Goal: Task Accomplishment & Management: Manage account settings

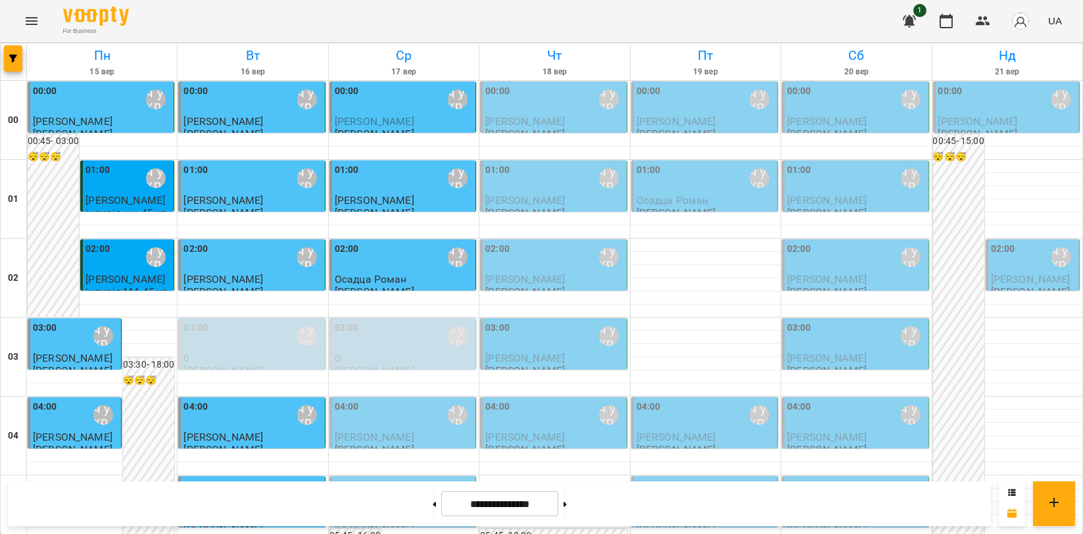
scroll to position [73, 0]
click at [253, 400] on div "04:00 [PERSON_NAME]\ ма укр\шч укр\ [URL][DOMAIN_NAME]" at bounding box center [252, 415] width 138 height 30
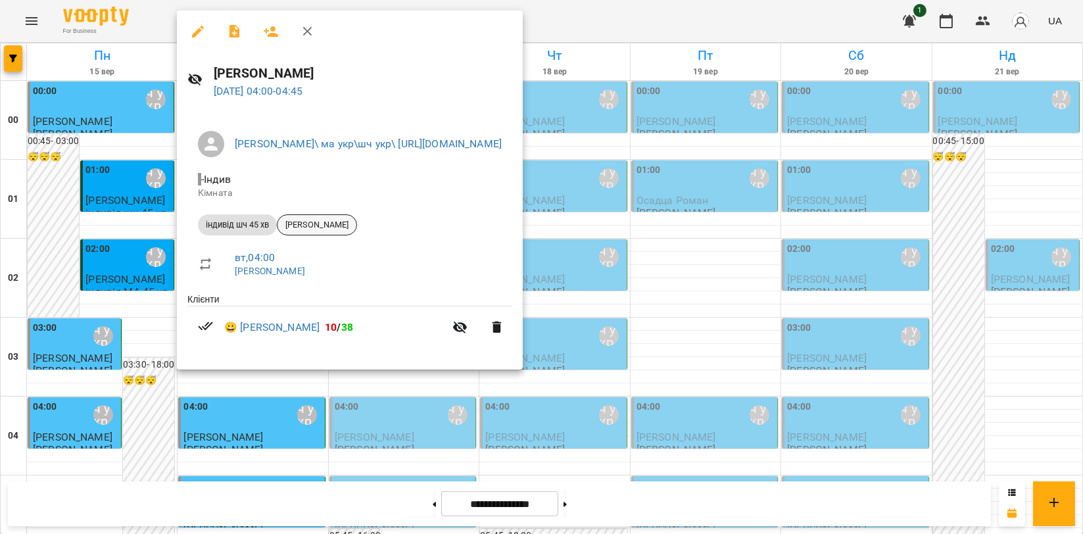
click at [324, 227] on span "[PERSON_NAME]" at bounding box center [316, 225] width 79 height 12
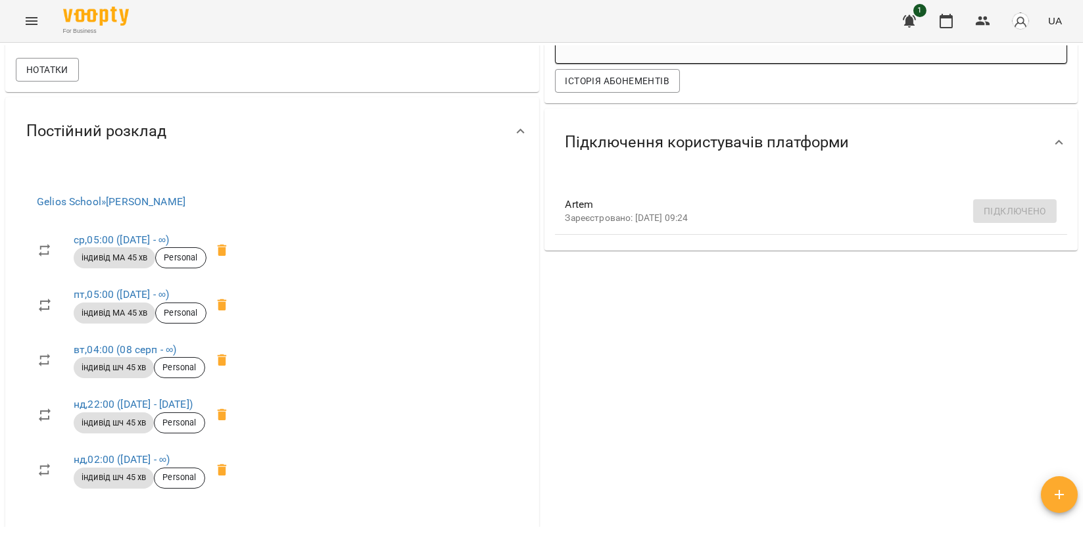
scroll to position [438, 0]
click at [63, 79] on span "Нотатки" at bounding box center [47, 71] width 42 height 16
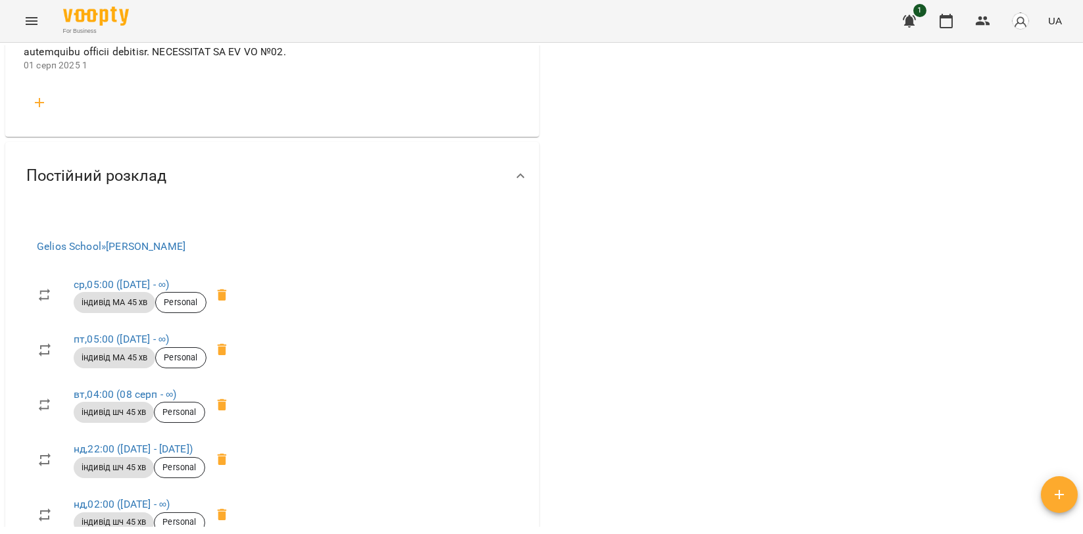
scroll to position [2119, 0]
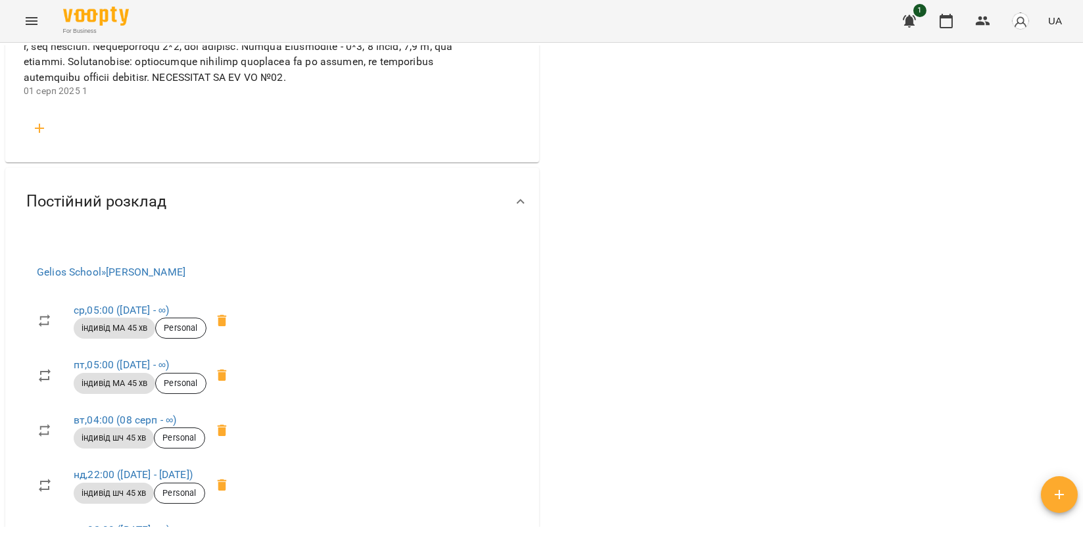
click at [35, 136] on icon "button" at bounding box center [40, 128] width 16 height 16
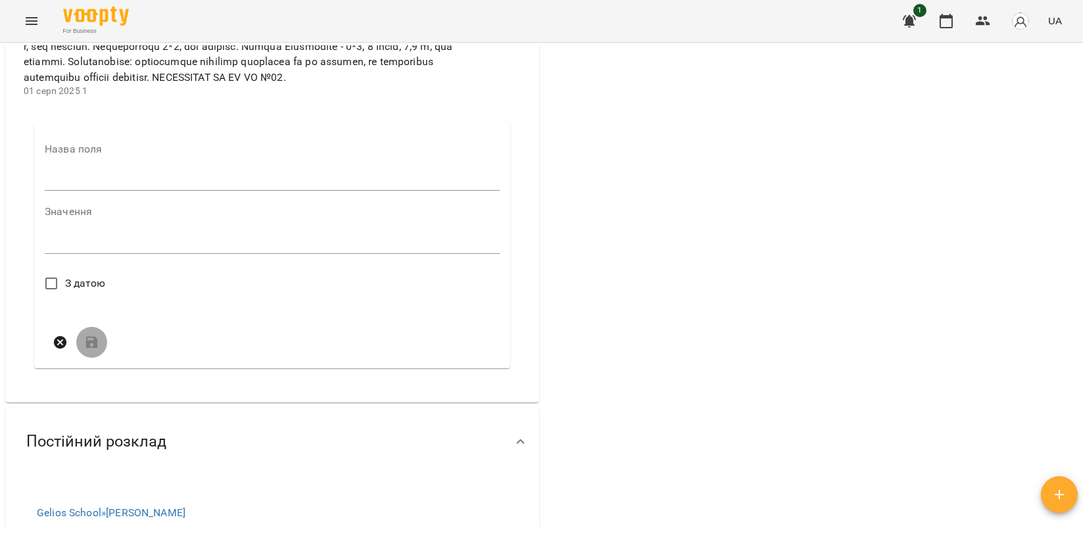
click at [72, 191] on input "text" at bounding box center [272, 180] width 455 height 21
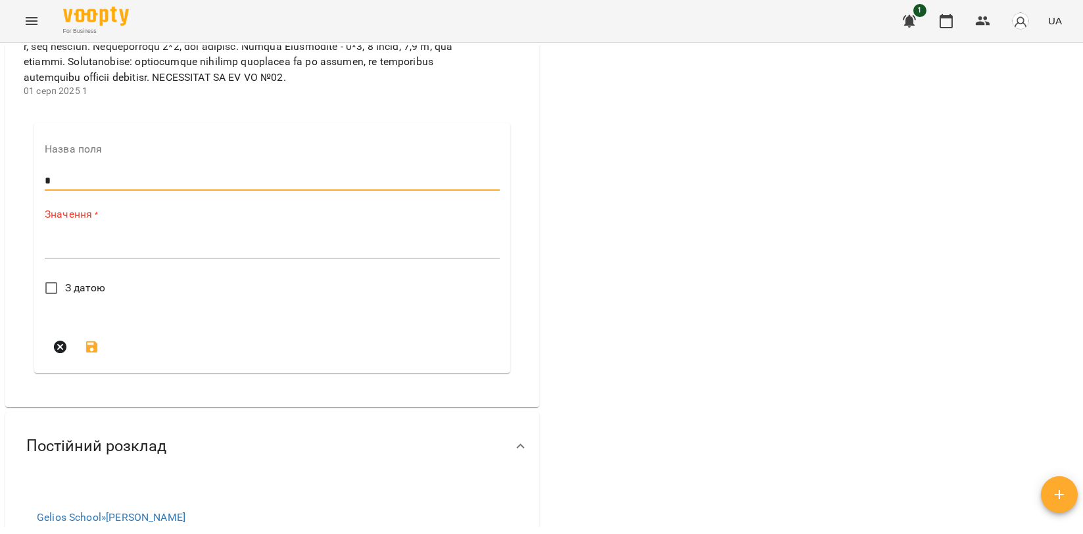
type input "*"
click at [95, 254] on textarea at bounding box center [272, 247] width 455 height 12
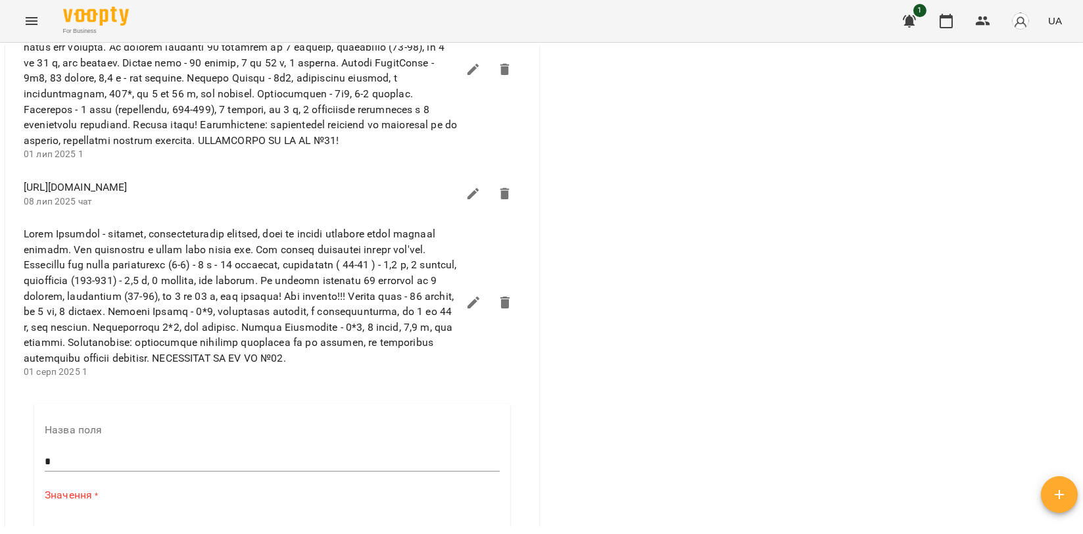
scroll to position [1899, 0]
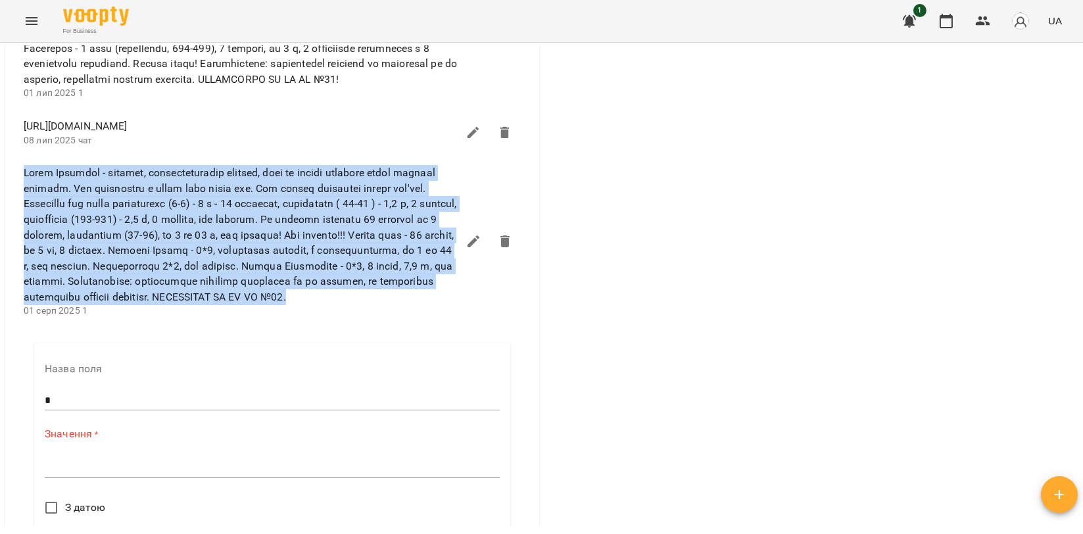
drag, startPoint x: 24, startPoint y: 251, endPoint x: 256, endPoint y: 390, distance: 270.4
click at [256, 304] on span at bounding box center [241, 234] width 434 height 139
copy span "Lorem Ipsumdol - sitamet, consecteturadip elitsed, doei te incidi utlabore etdo…"
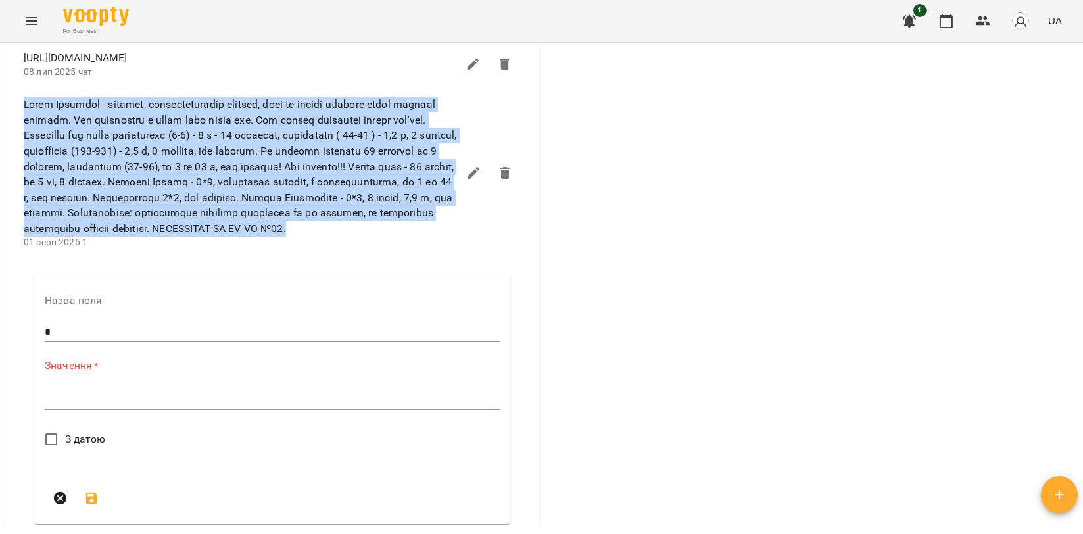
scroll to position [1973, 0]
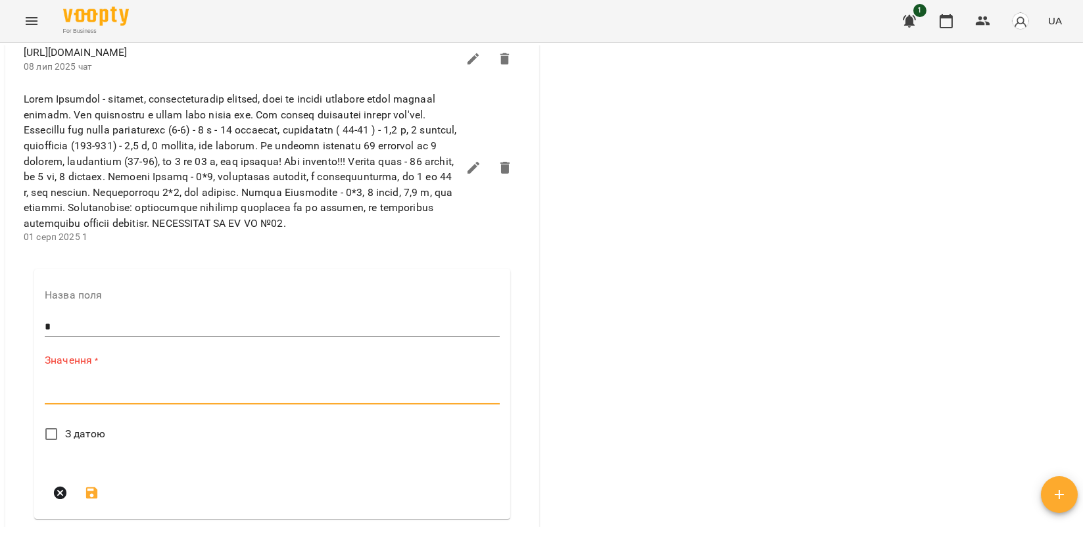
paste textarea "**********"
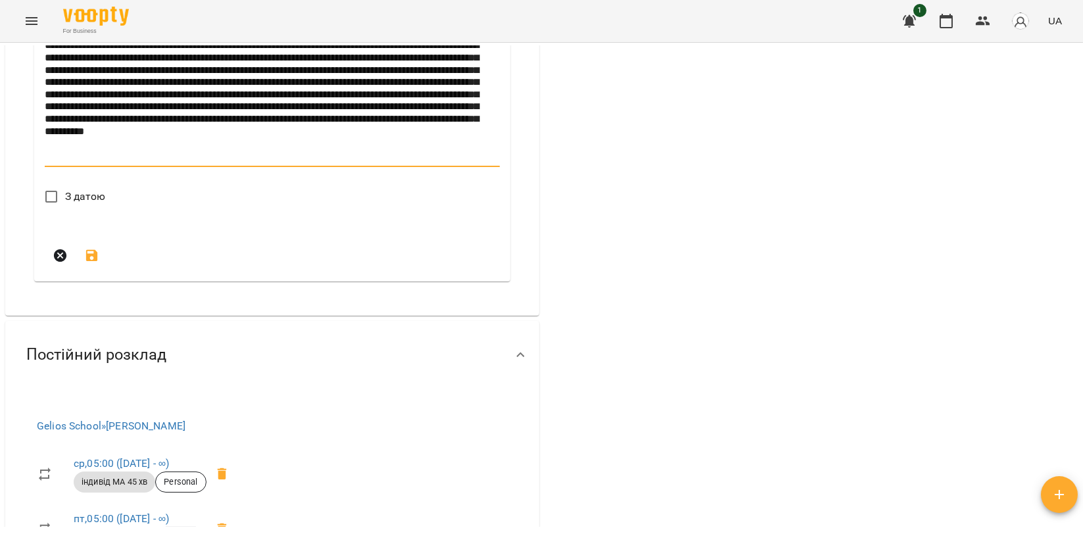
scroll to position [2341, 0]
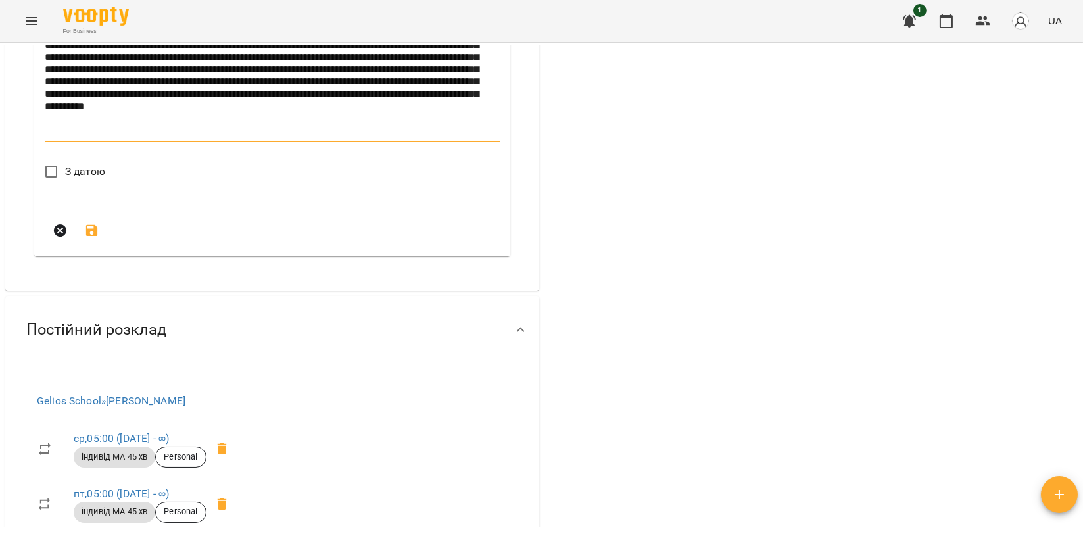
drag, startPoint x: 133, startPoint y: 112, endPoint x: 85, endPoint y: 145, distance: 58.2
click at [85, 137] on textarea "**********" at bounding box center [270, 75] width 450 height 123
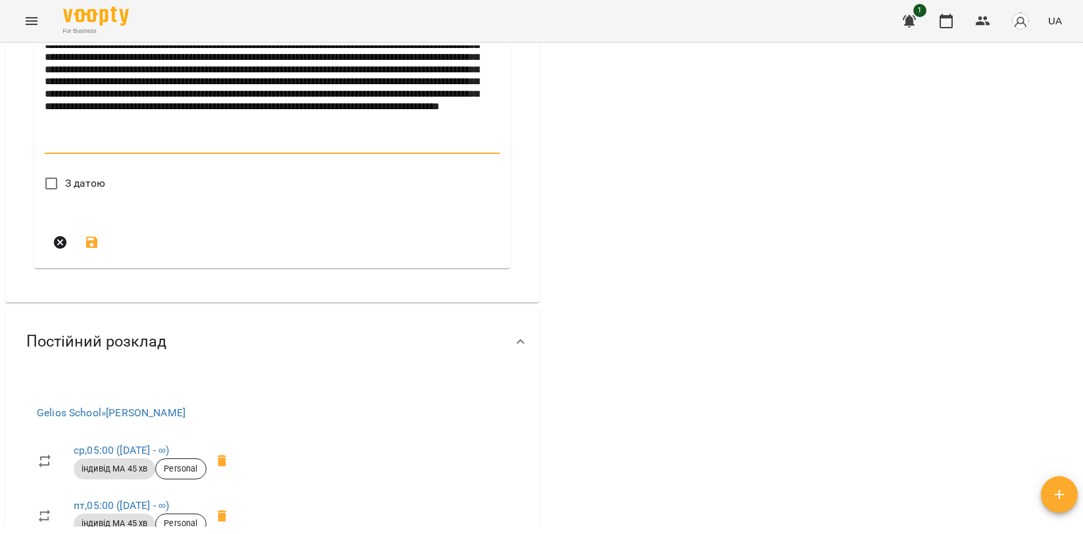
click at [270, 149] on textarea "**********" at bounding box center [270, 81] width 450 height 135
click at [402, 149] on textarea "**********" at bounding box center [270, 81] width 450 height 135
type textarea "**********"
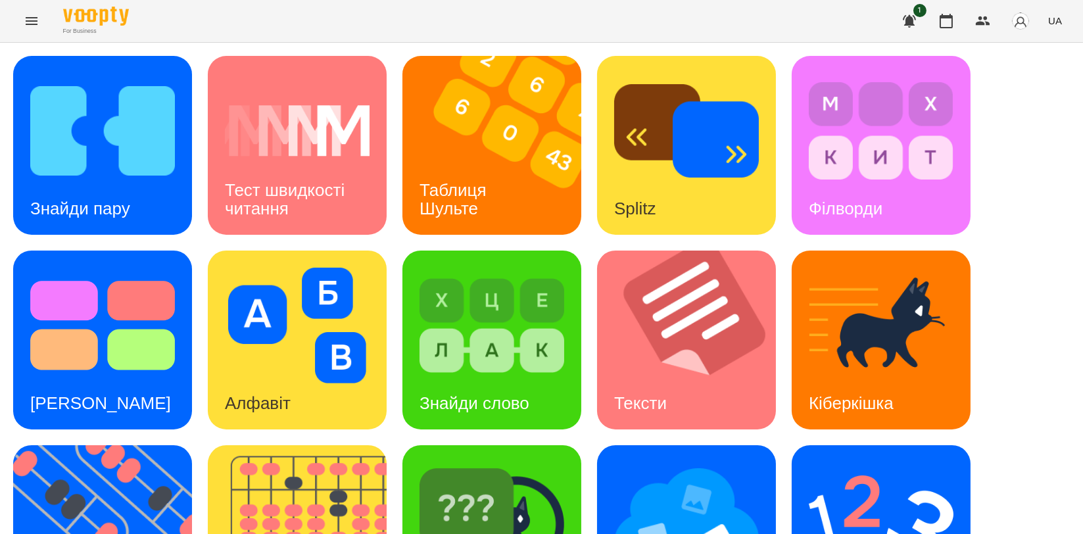
scroll to position [146, 0]
click at [285, 297] on div "Знайди пару Тест швидкості читання Таблиця Шульте Splitz Філворди Тест Струпа А…" at bounding box center [541, 437] width 1057 height 763
click at [285, 445] on img at bounding box center [305, 534] width 195 height 179
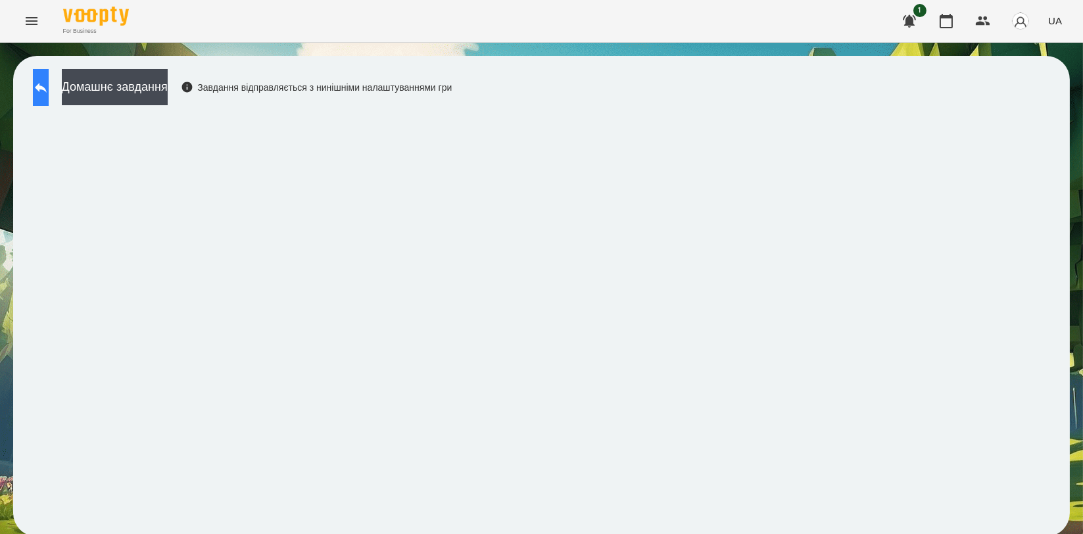
click at [49, 101] on button at bounding box center [41, 87] width 16 height 37
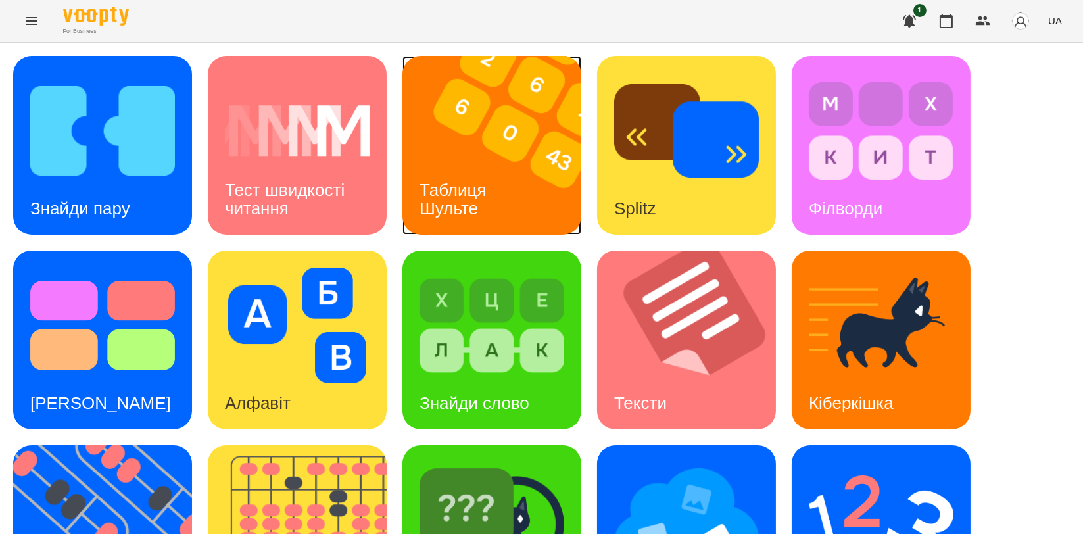
click at [481, 181] on h3 "Таблиця Шульте" at bounding box center [456, 198] width 72 height 37
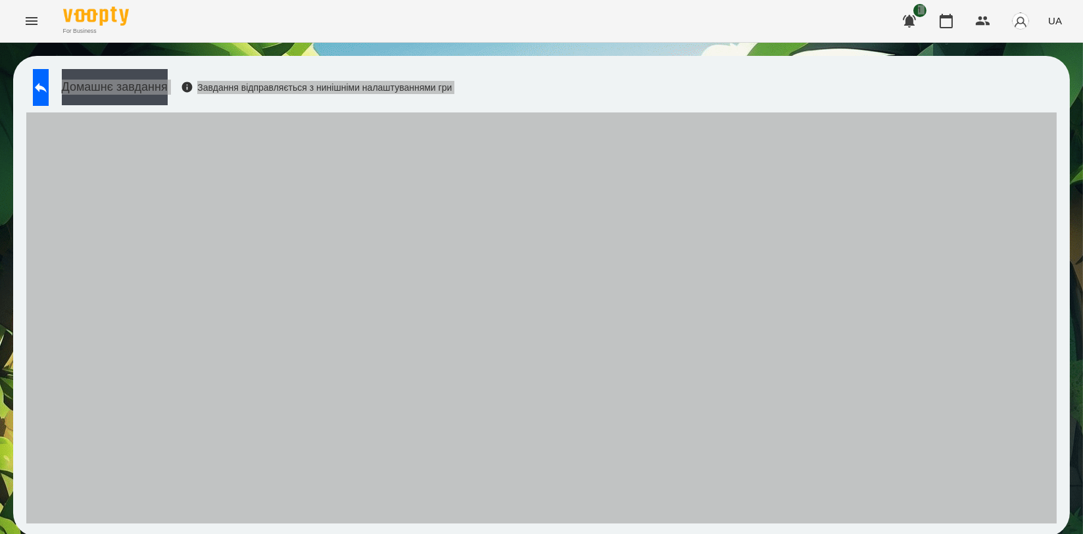
drag, startPoint x: 728, startPoint y: 41, endPoint x: 590, endPoint y: 196, distance: 207.7
click at [723, 126] on div "For Business 1 UA Домашнє завдання Завдання відправляється з нинішніми налаштув…" at bounding box center [541, 275] width 1083 height 550
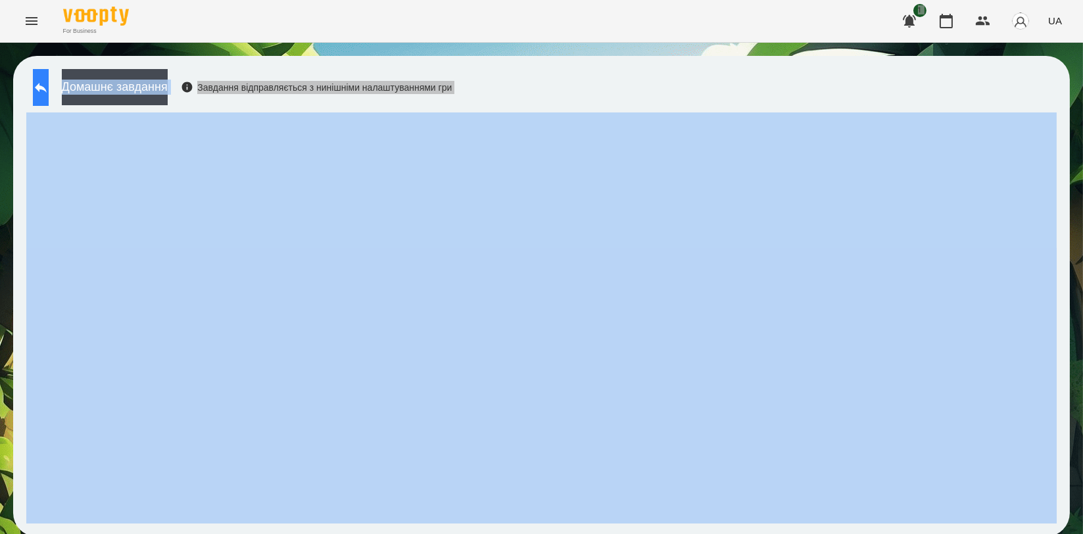
click at [49, 93] on button at bounding box center [41, 87] width 16 height 37
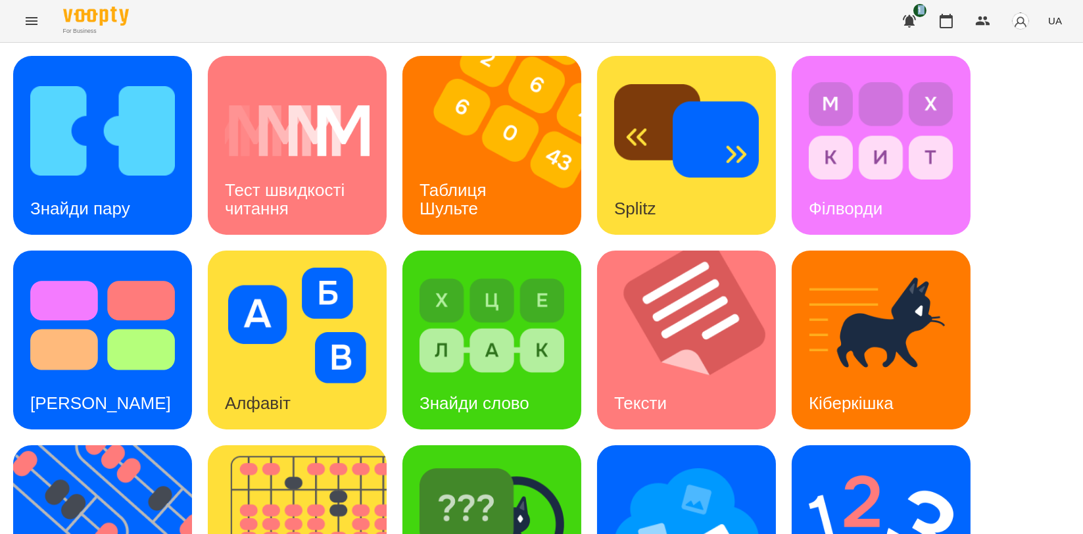
scroll to position [219, 0]
click at [84, 445] on img at bounding box center [110, 534] width 195 height 179
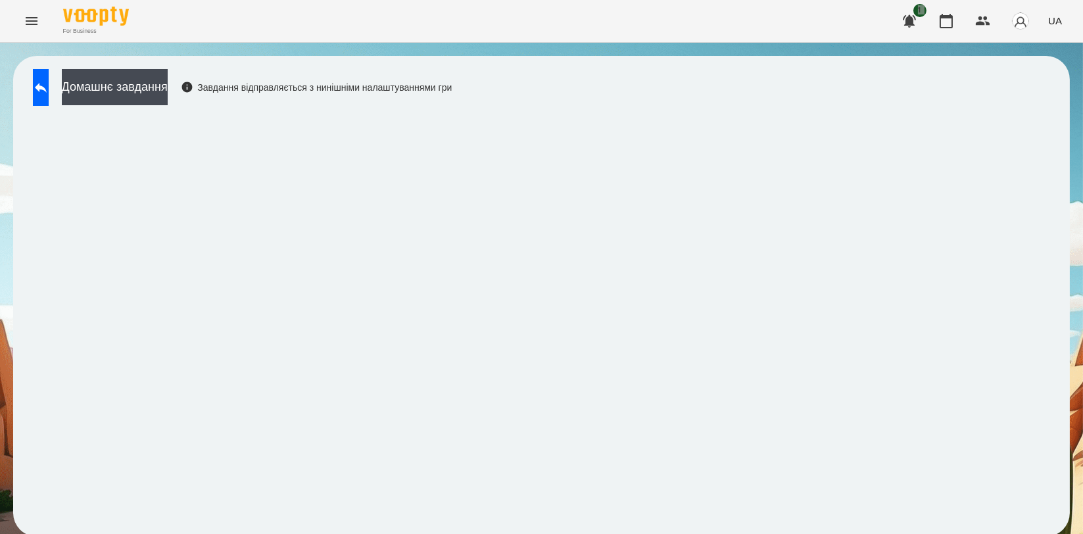
click at [62, 66] on div "Домашнє завдання Завдання відправляється з нинішніми налаштуваннями гри" at bounding box center [541, 296] width 1057 height 481
click at [49, 80] on icon at bounding box center [41, 88] width 16 height 16
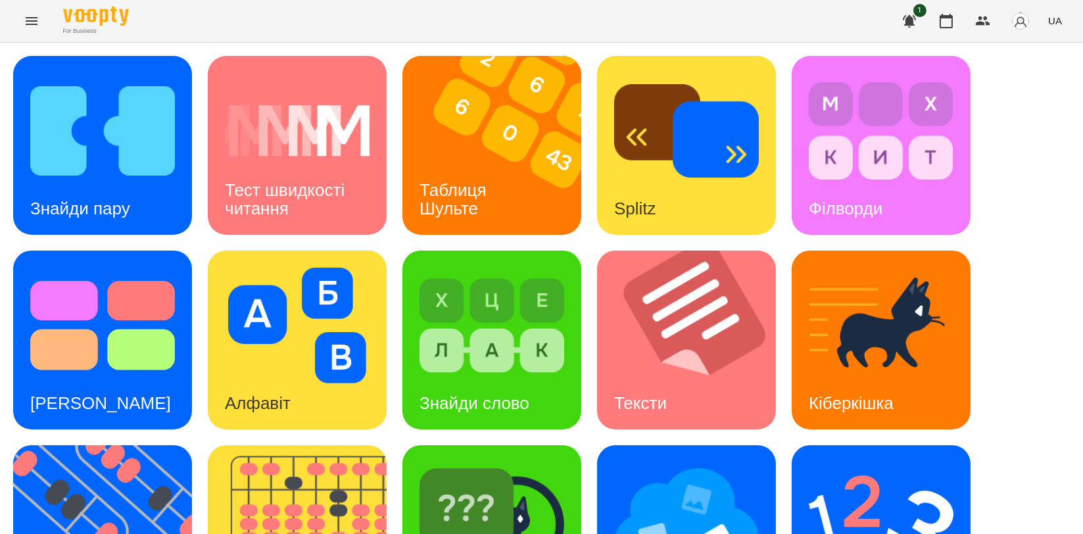
scroll to position [298, 0]
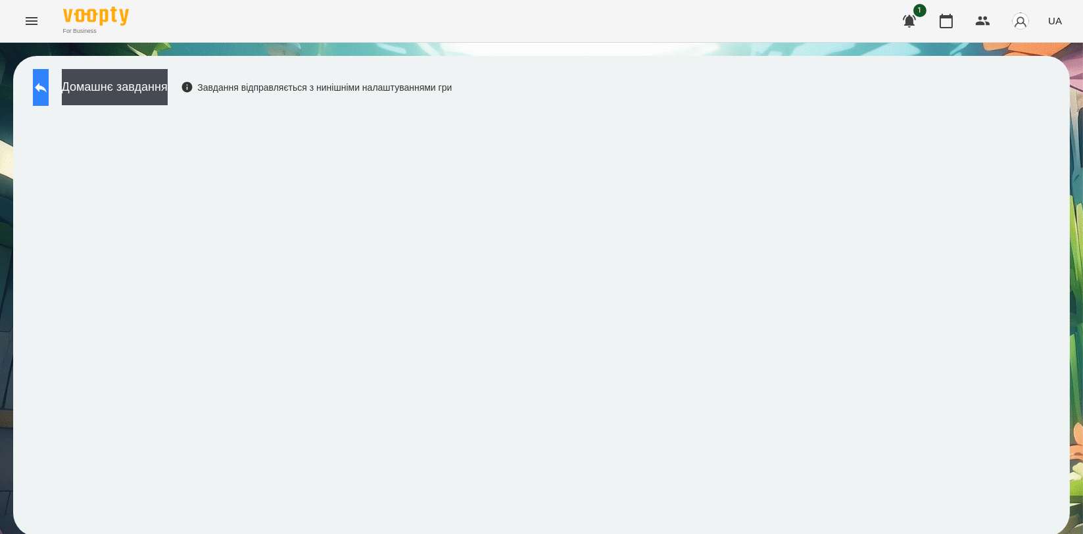
click at [44, 85] on button at bounding box center [41, 87] width 16 height 37
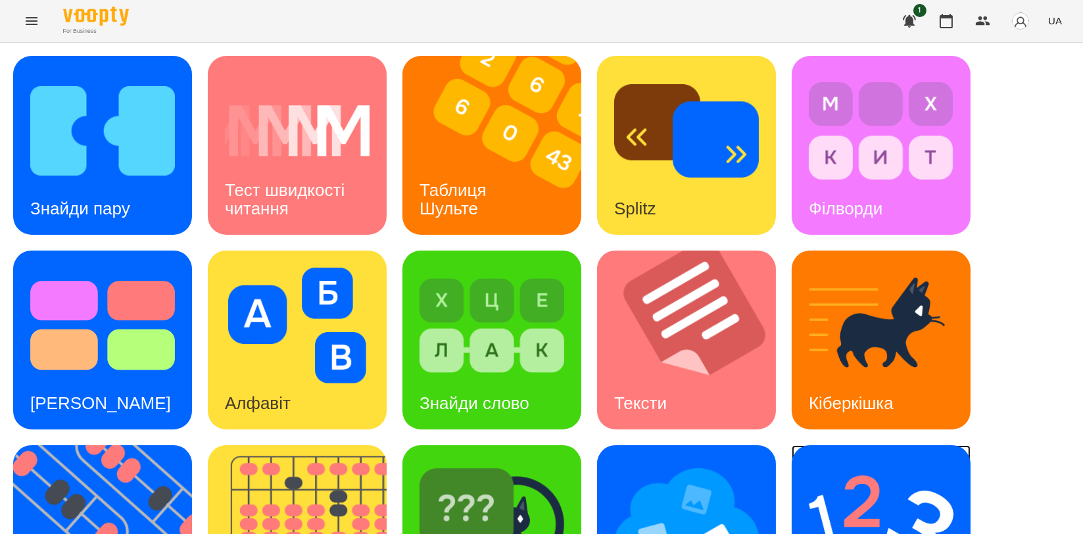
click at [914, 487] on img at bounding box center [881, 520] width 145 height 116
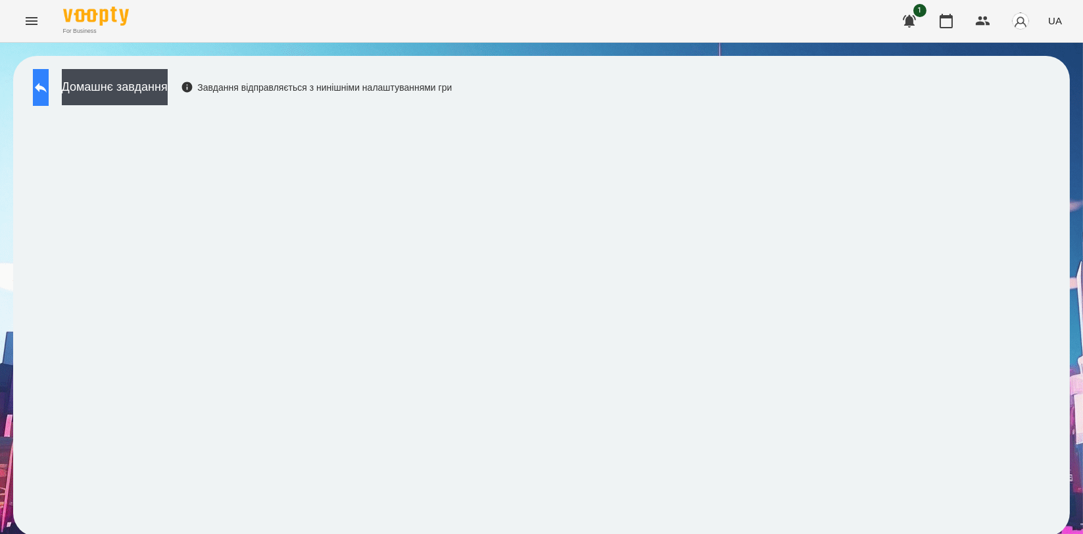
click at [49, 80] on icon at bounding box center [41, 88] width 16 height 16
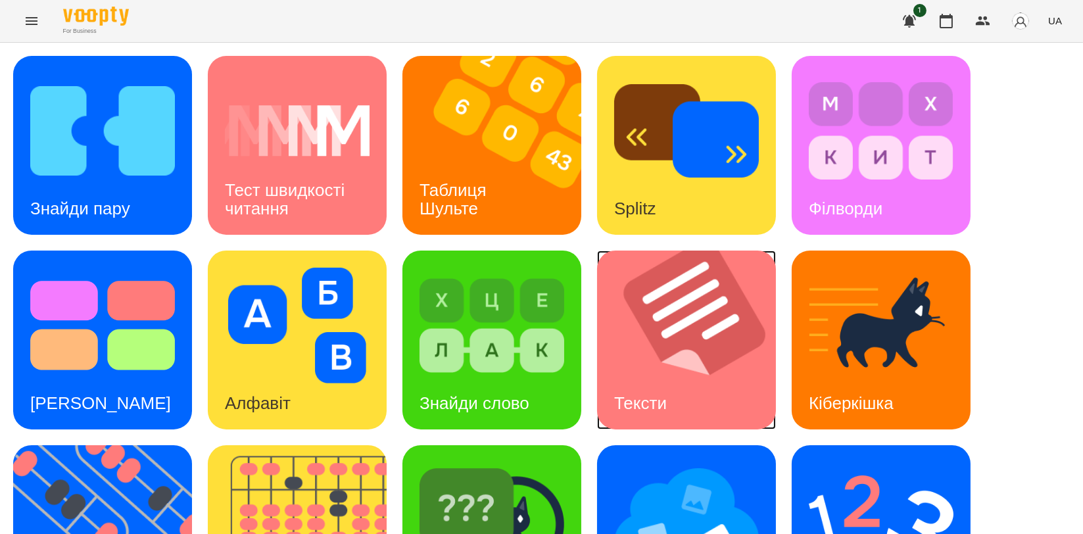
click at [648, 302] on img at bounding box center [694, 340] width 195 height 179
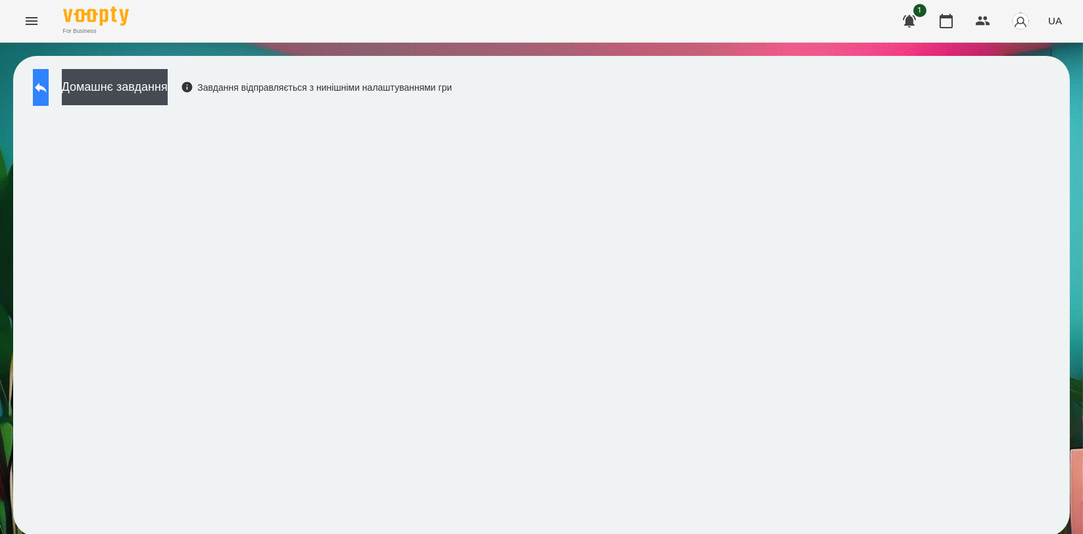
click at [49, 86] on icon at bounding box center [41, 88] width 16 height 16
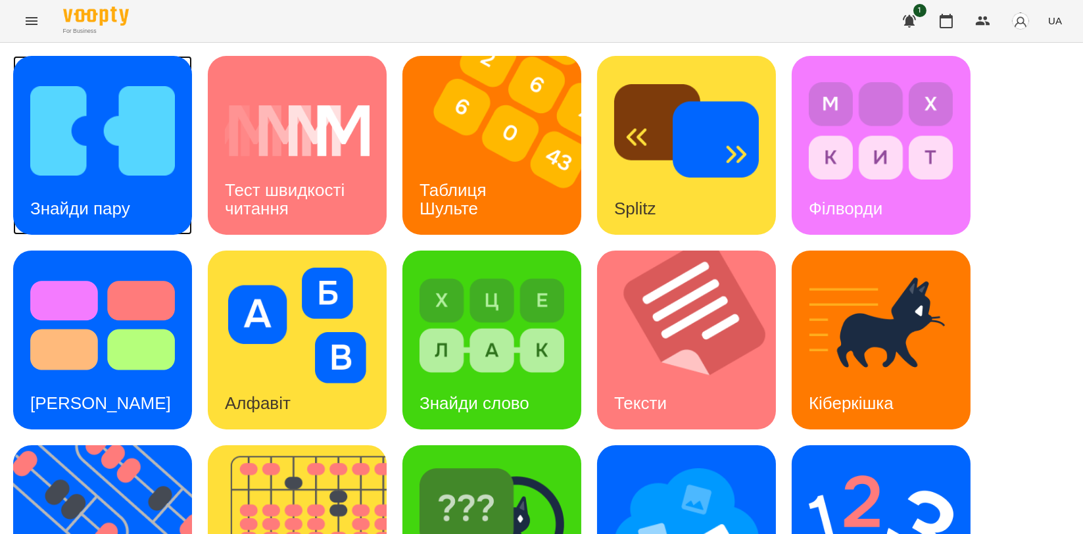
click at [62, 147] on img at bounding box center [102, 131] width 145 height 116
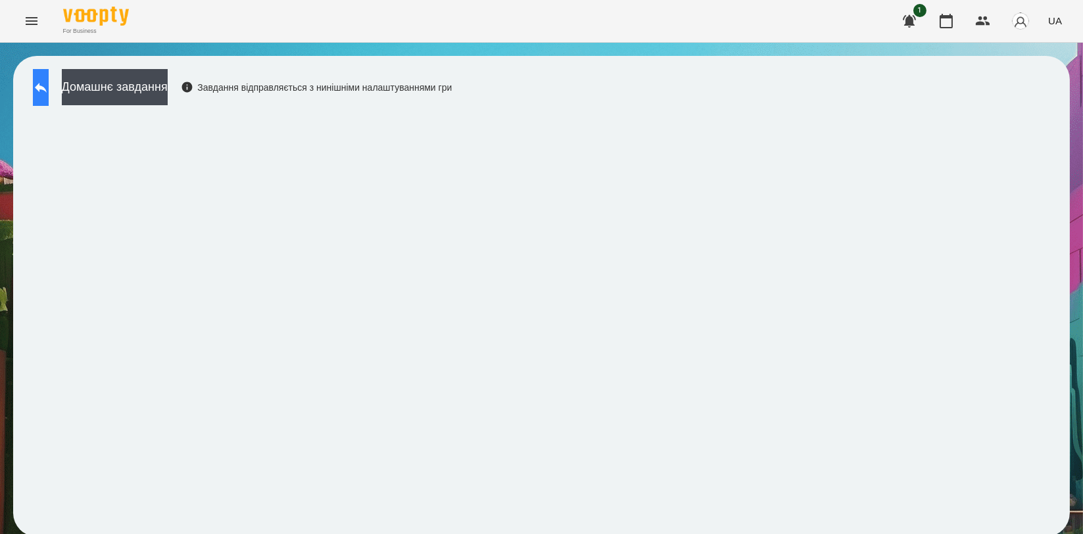
click at [47, 87] on icon at bounding box center [41, 88] width 12 height 10
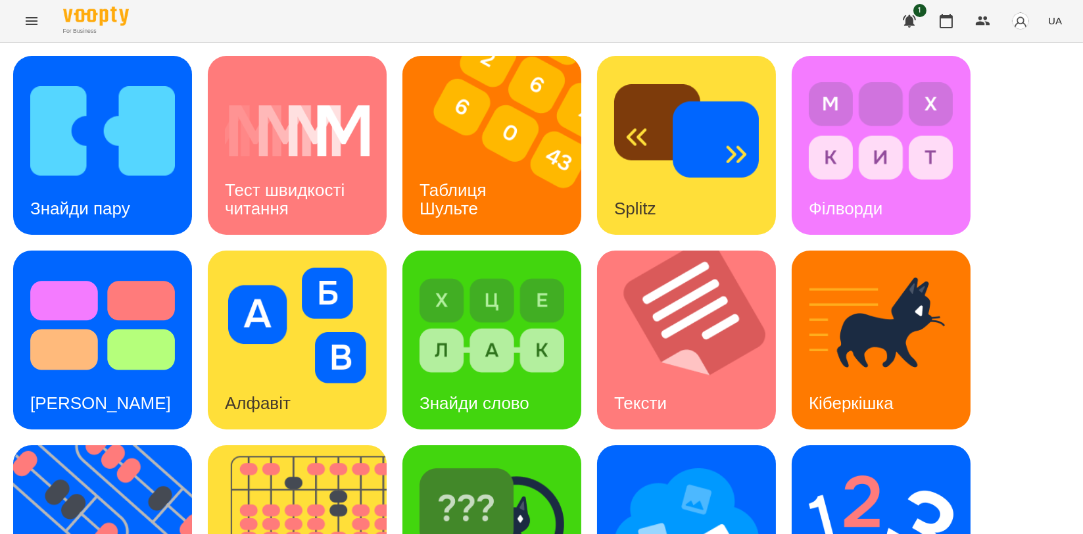
scroll to position [219, 0]
click at [498, 462] on img at bounding box center [492, 520] width 145 height 116
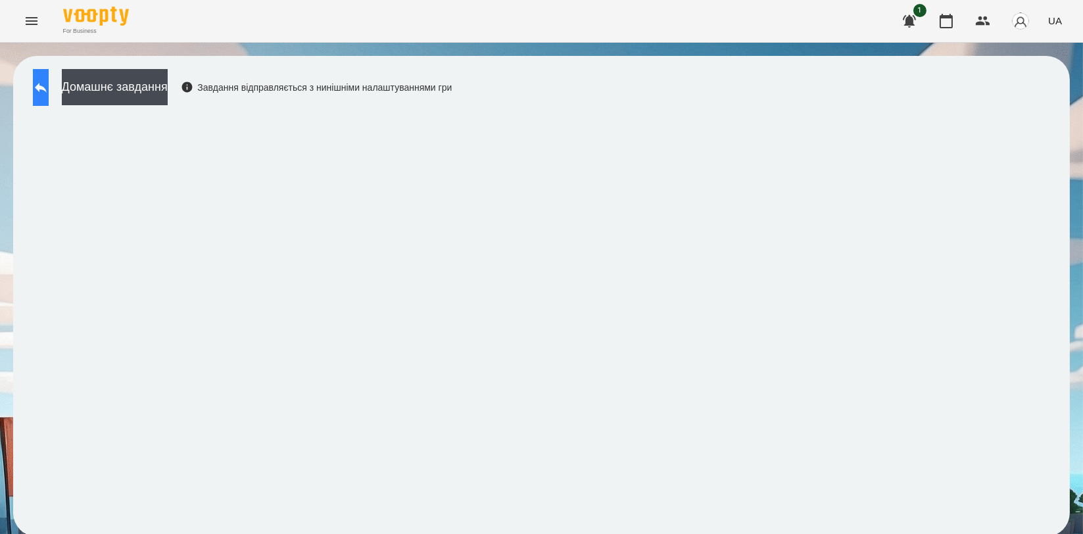
click at [49, 91] on icon at bounding box center [41, 88] width 16 height 16
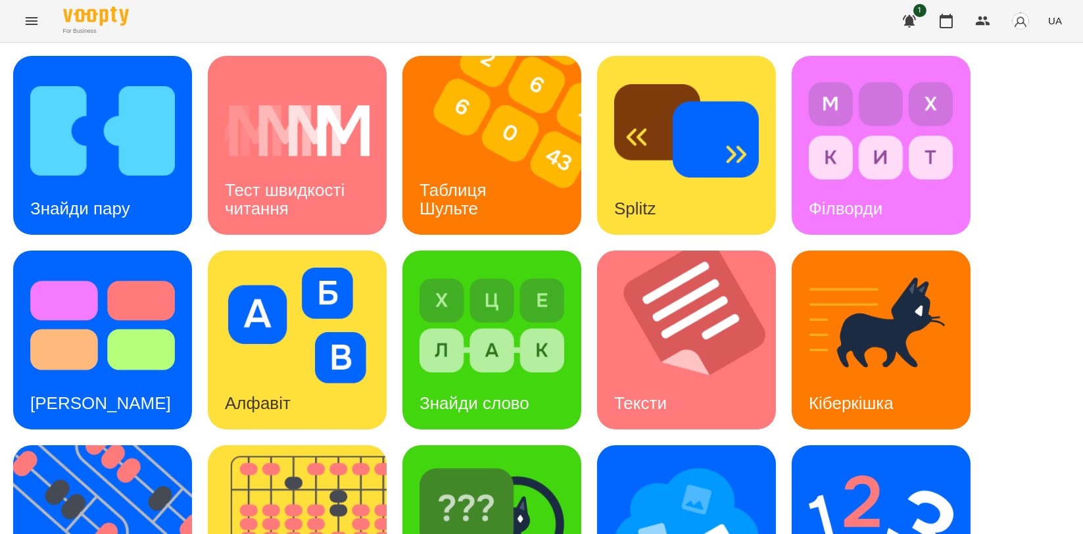
scroll to position [298, 0]
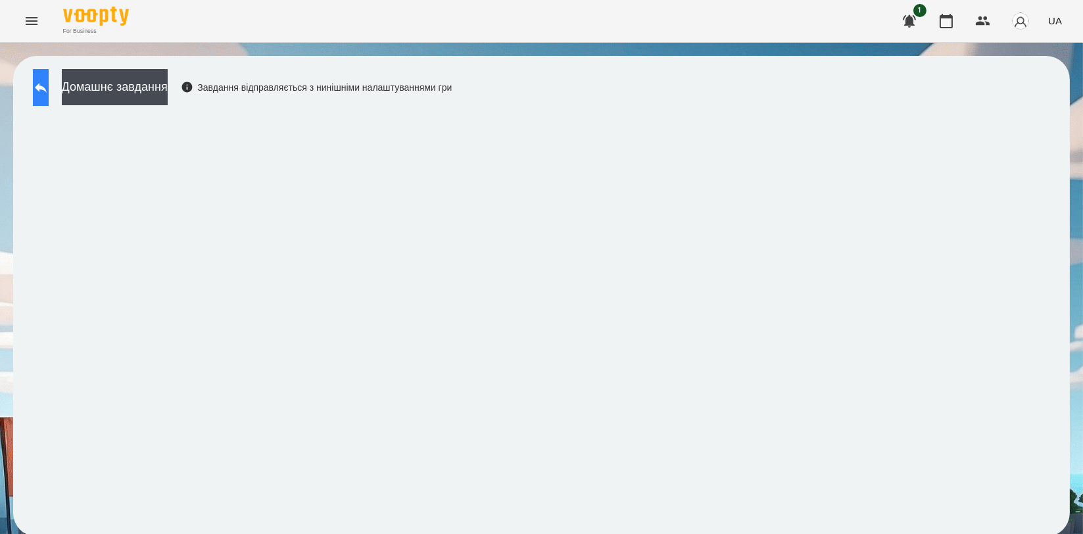
click at [49, 97] on button at bounding box center [41, 87] width 16 height 37
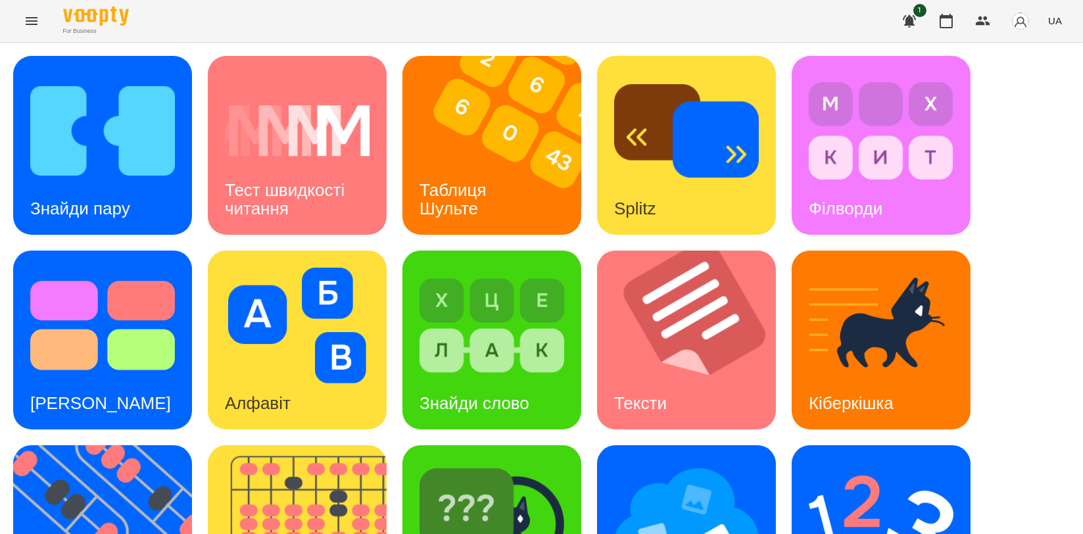
scroll to position [292, 0]
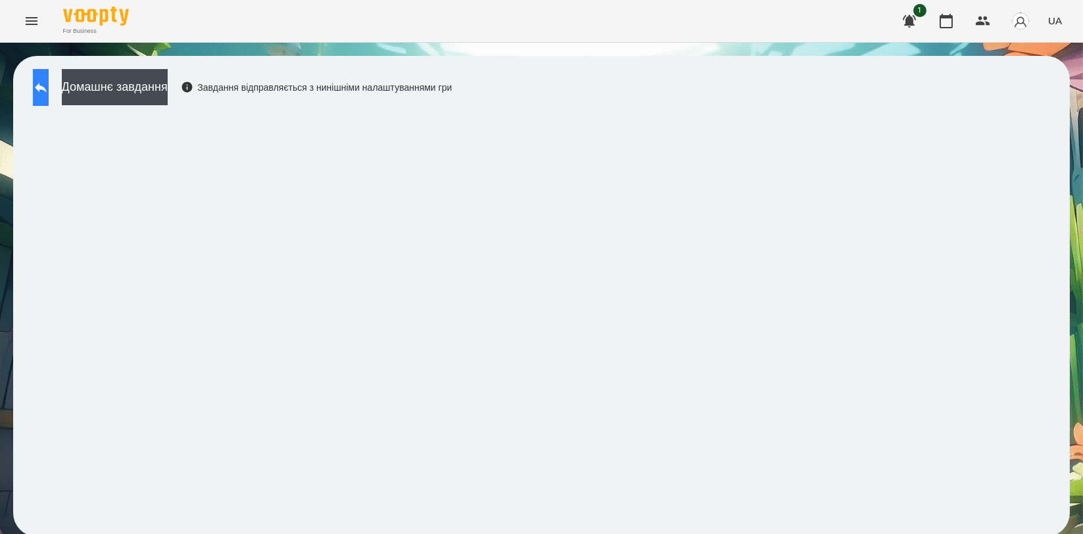
click at [49, 86] on icon at bounding box center [41, 88] width 16 height 16
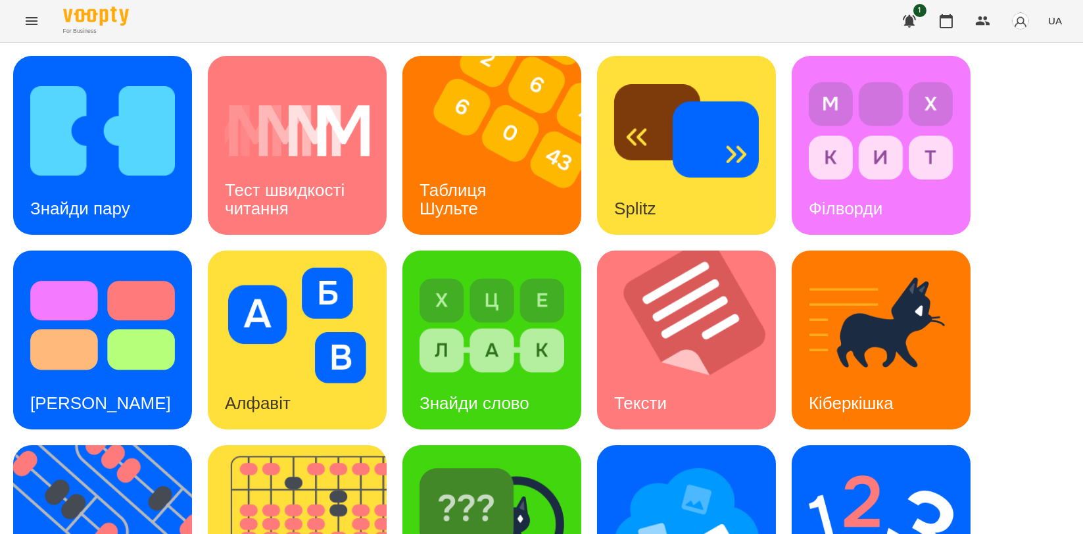
scroll to position [292, 0]
click at [76, 445] on img at bounding box center [110, 534] width 195 height 179
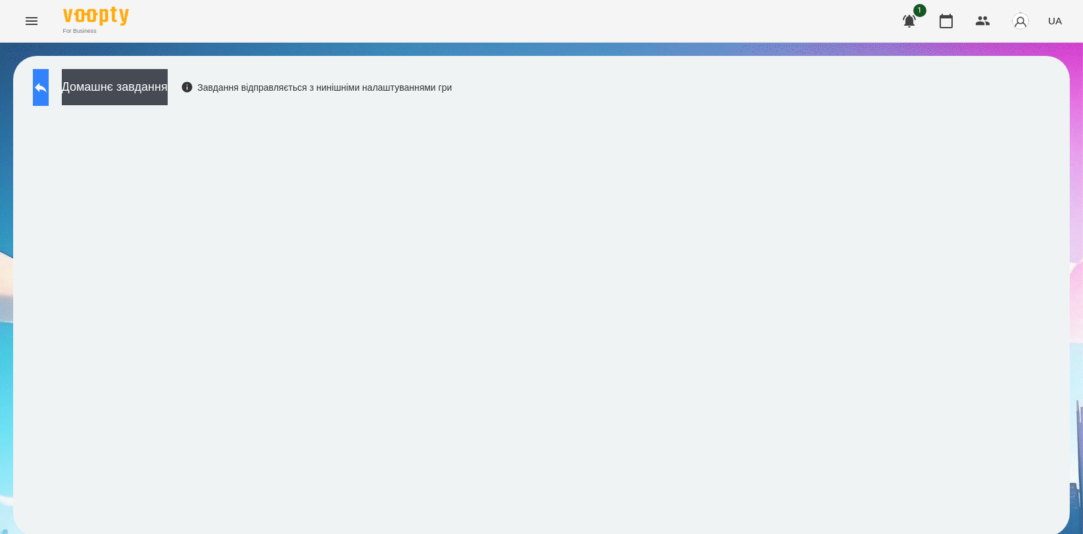
click at [49, 97] on button at bounding box center [41, 87] width 16 height 37
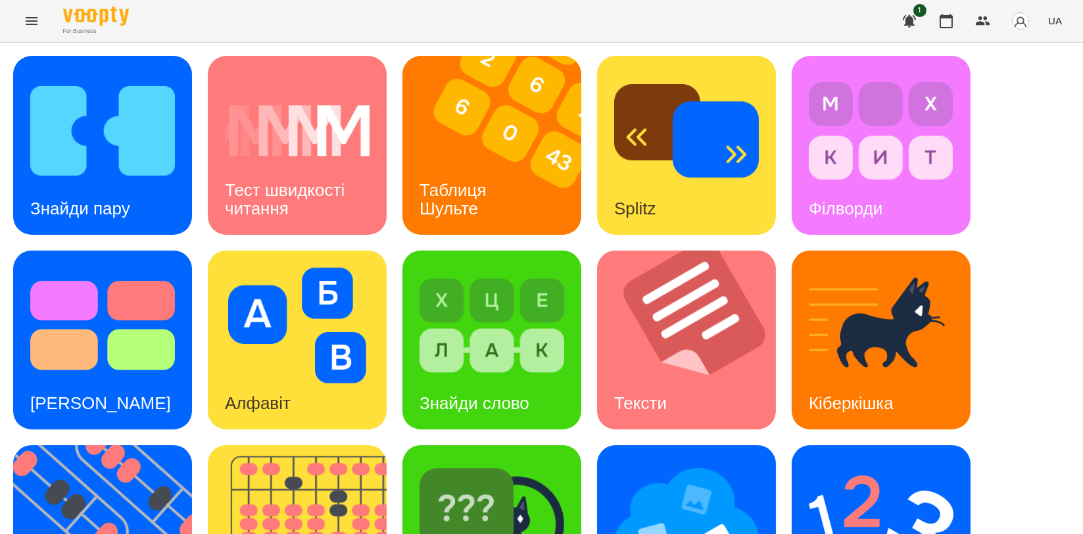
scroll to position [298, 0]
click at [326, 445] on img at bounding box center [305, 534] width 195 height 179
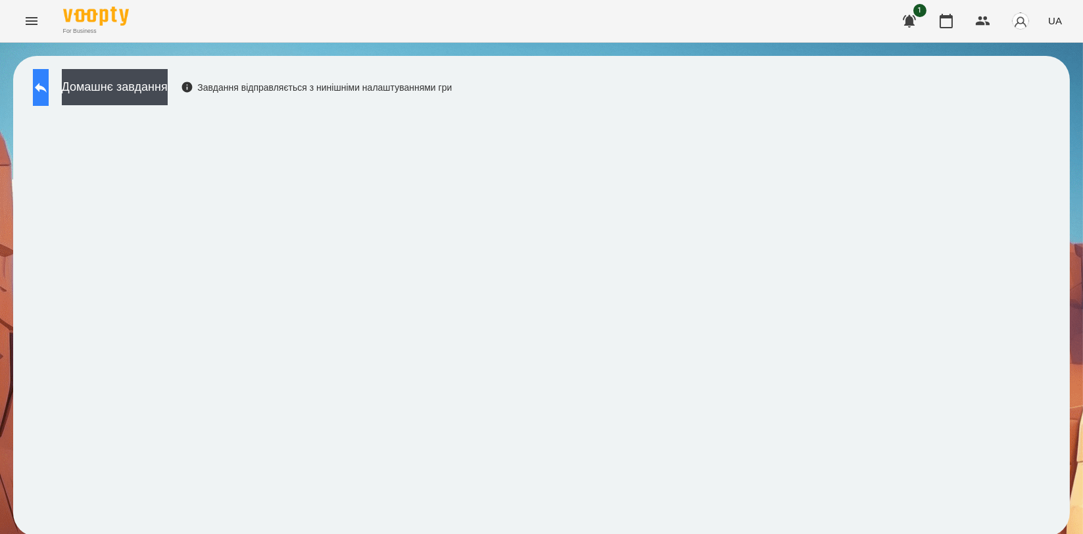
click at [34, 97] on button at bounding box center [41, 87] width 16 height 37
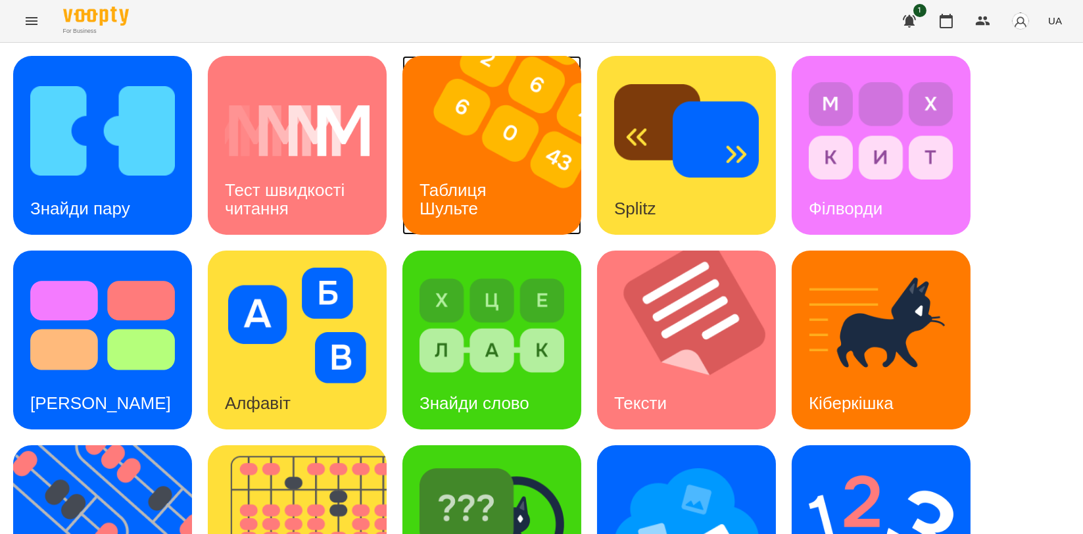
click at [557, 188] on img at bounding box center [499, 145] width 195 height 179
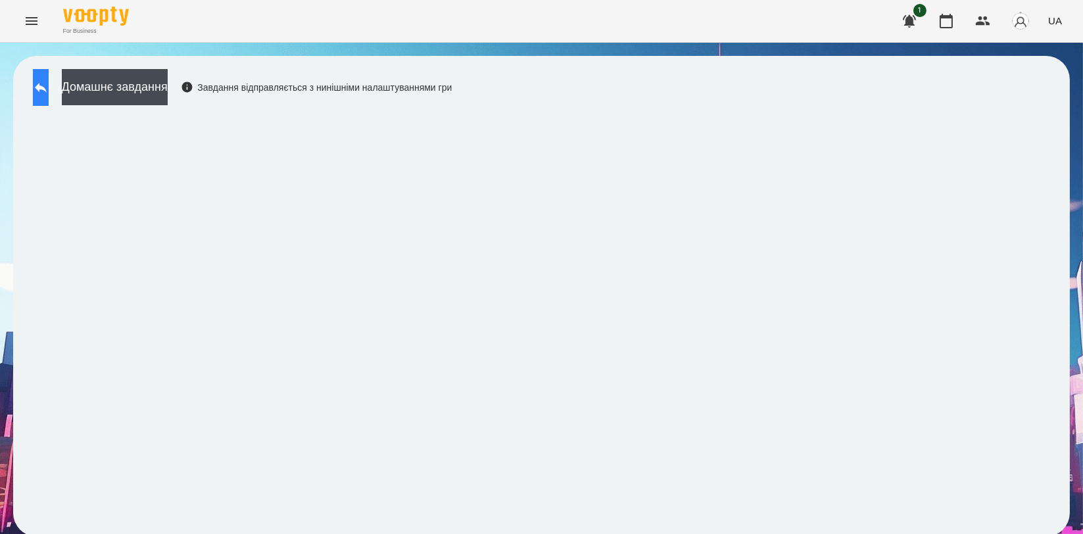
click at [49, 81] on icon at bounding box center [41, 88] width 16 height 16
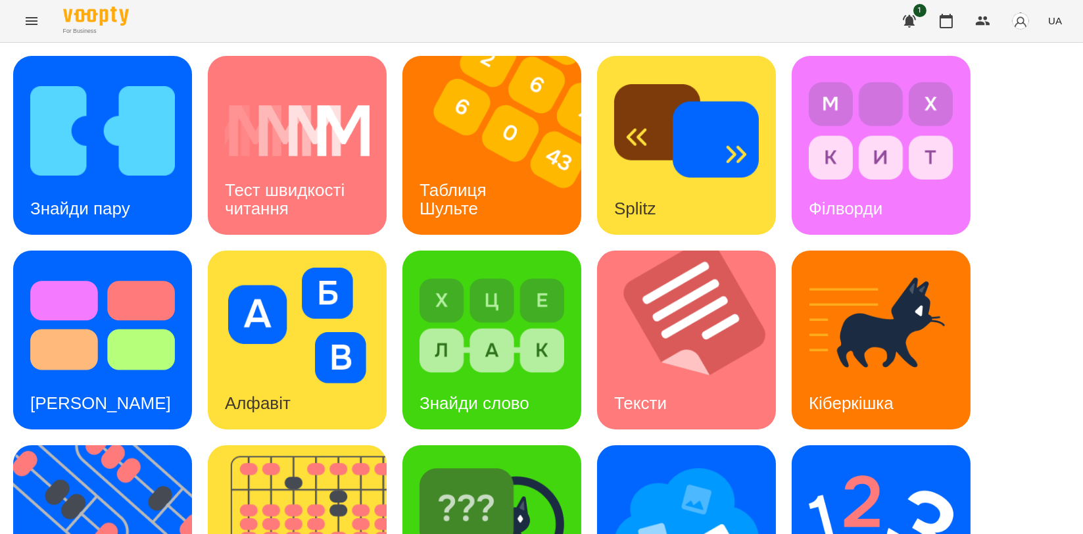
scroll to position [292, 0]
click at [129, 445] on img at bounding box center [110, 534] width 195 height 179
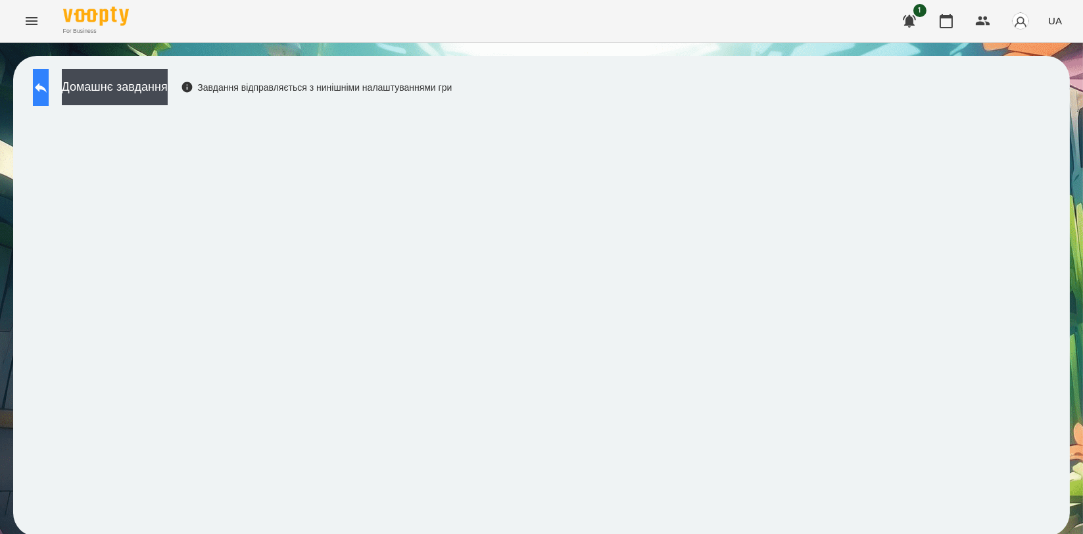
click at [48, 83] on icon at bounding box center [41, 88] width 16 height 16
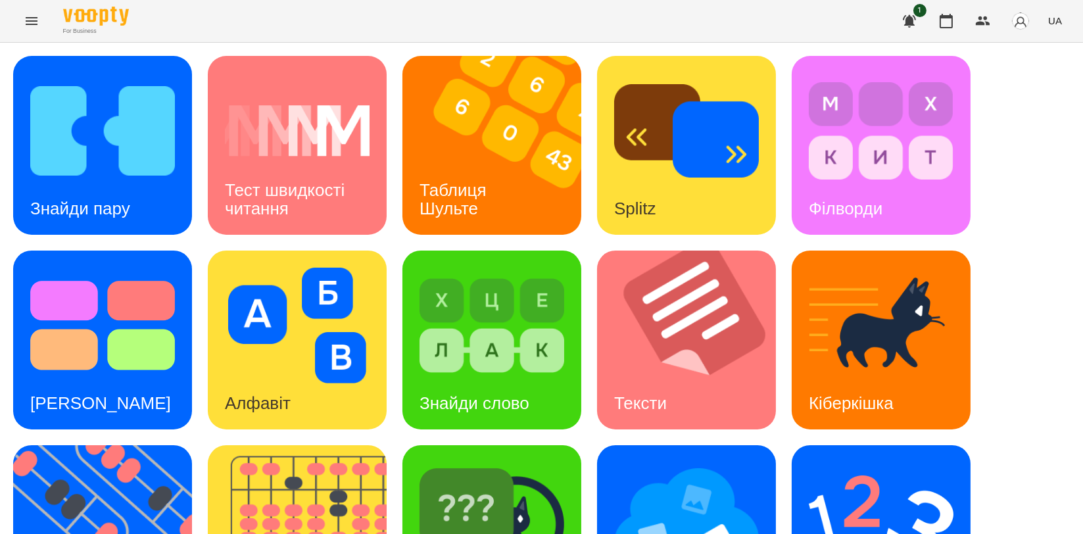
scroll to position [298, 0]
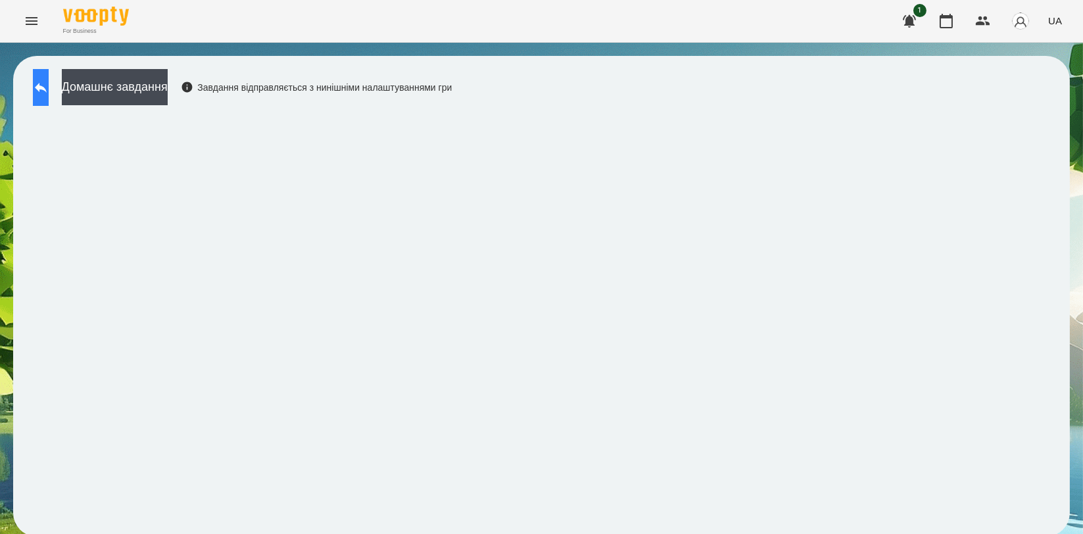
click at [49, 94] on button at bounding box center [41, 87] width 16 height 37
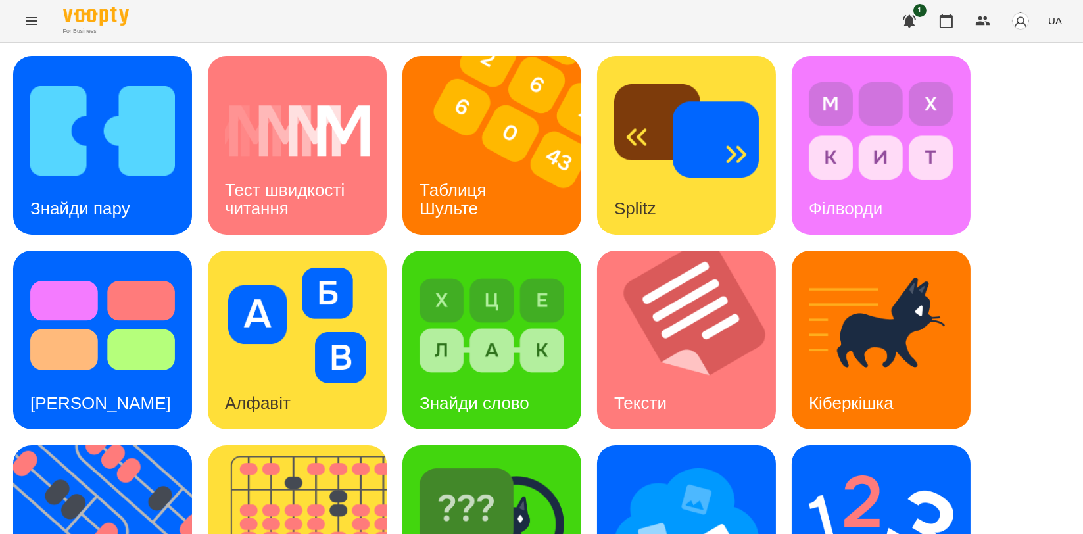
scroll to position [146, 0]
click at [862, 462] on img at bounding box center [881, 520] width 145 height 116
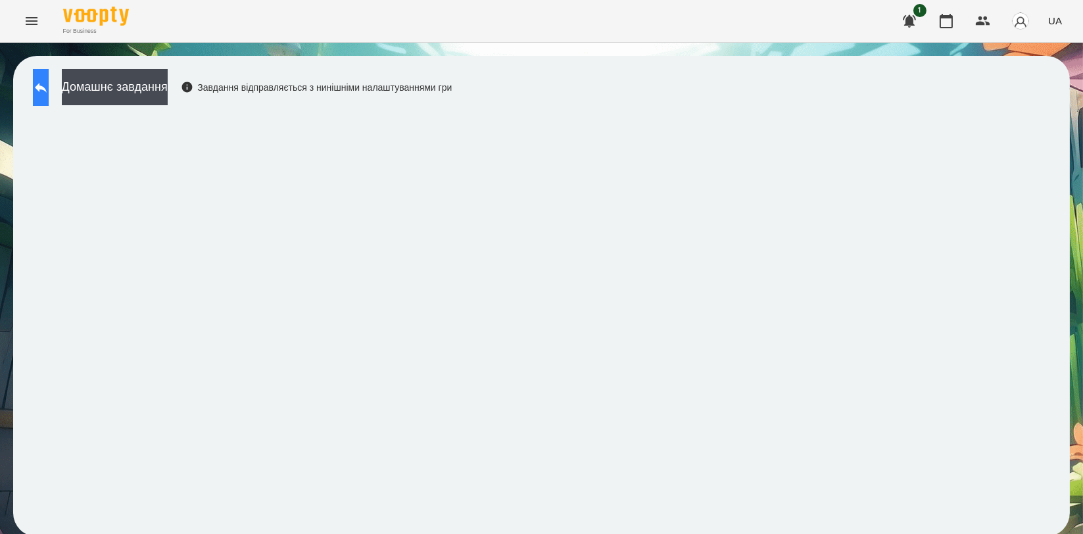
click at [49, 92] on button at bounding box center [41, 87] width 16 height 37
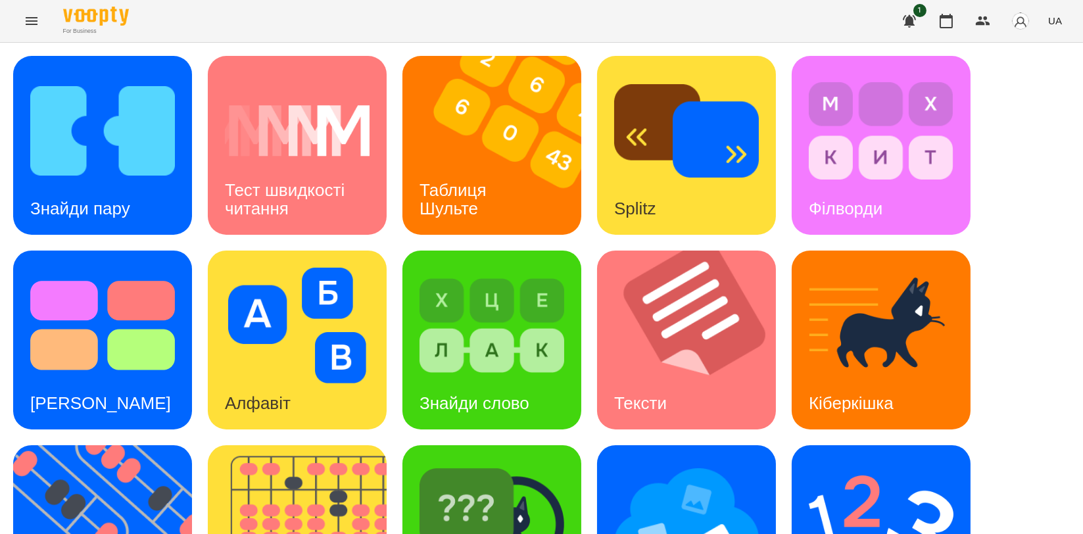
scroll to position [298, 0]
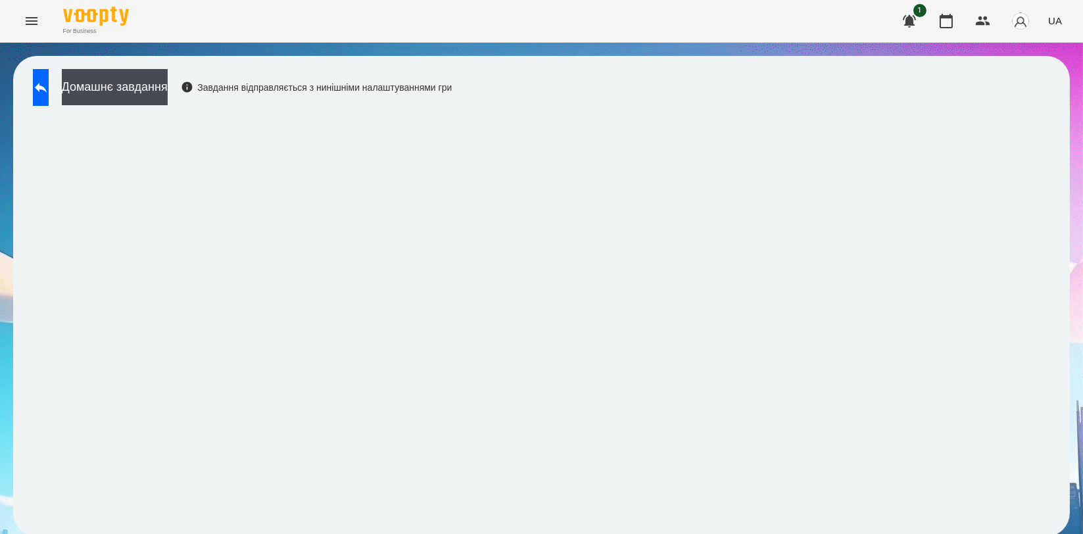
drag, startPoint x: 66, startPoint y: 93, endPoint x: 398, endPoint y: 25, distance: 339.7
click at [49, 93] on button at bounding box center [41, 87] width 16 height 37
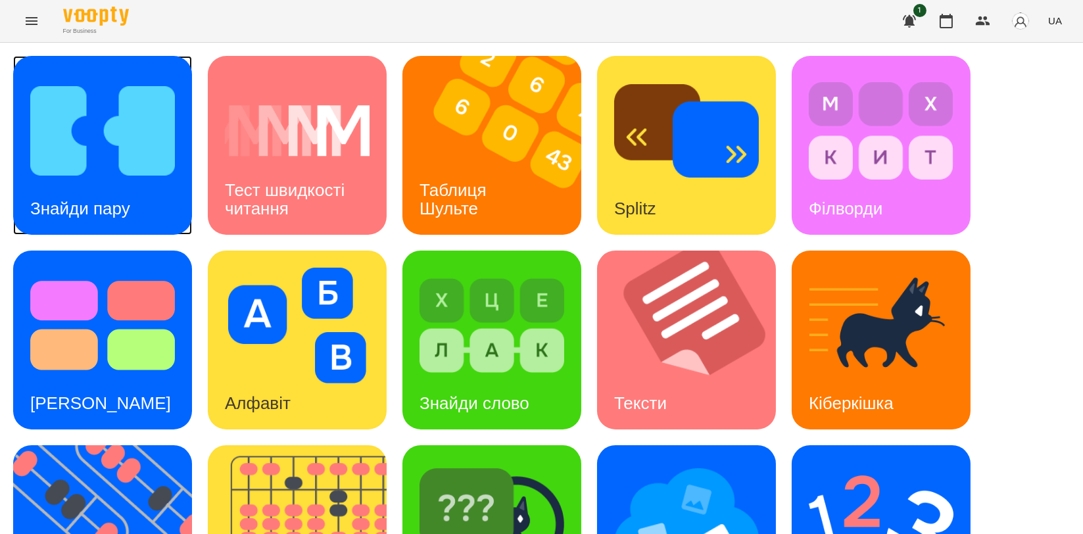
click at [61, 143] on img at bounding box center [102, 131] width 145 height 116
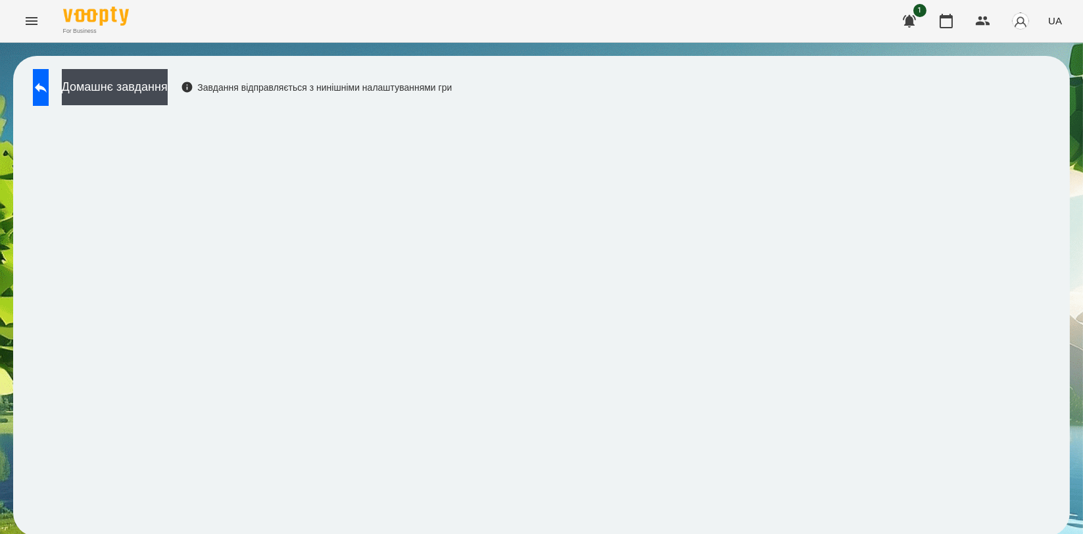
scroll to position [2, 0]
click at [49, 80] on icon at bounding box center [41, 88] width 16 height 16
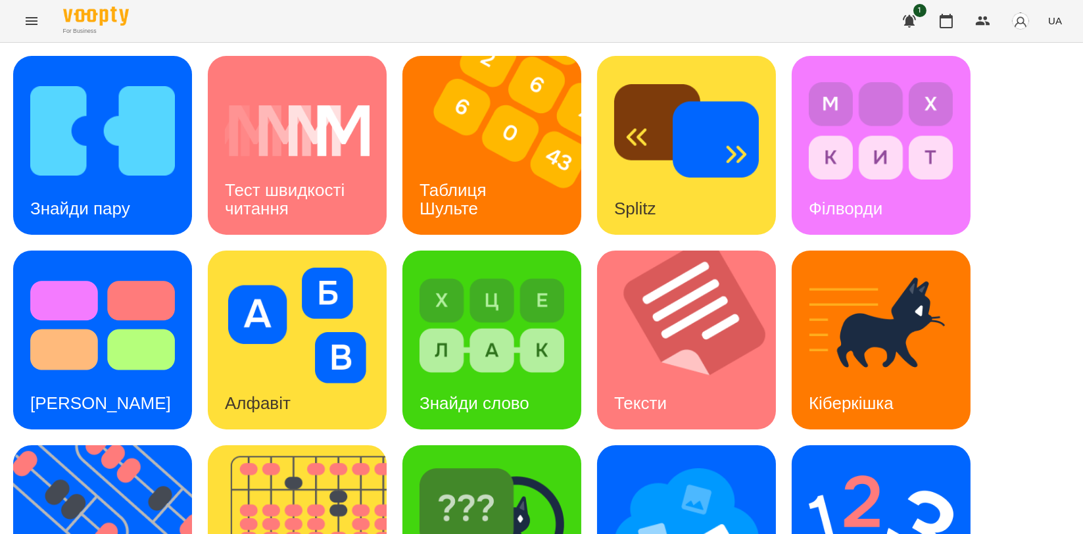
scroll to position [221, 0]
click at [535, 445] on div "Знайди Кіберкішку" at bounding box center [491, 534] width 179 height 179
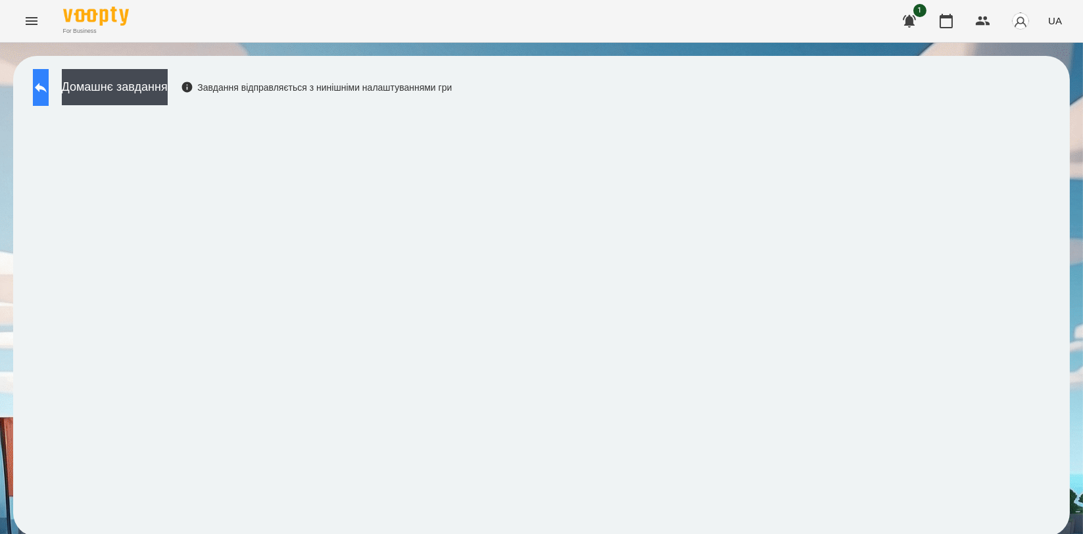
click at [49, 83] on icon at bounding box center [41, 88] width 16 height 16
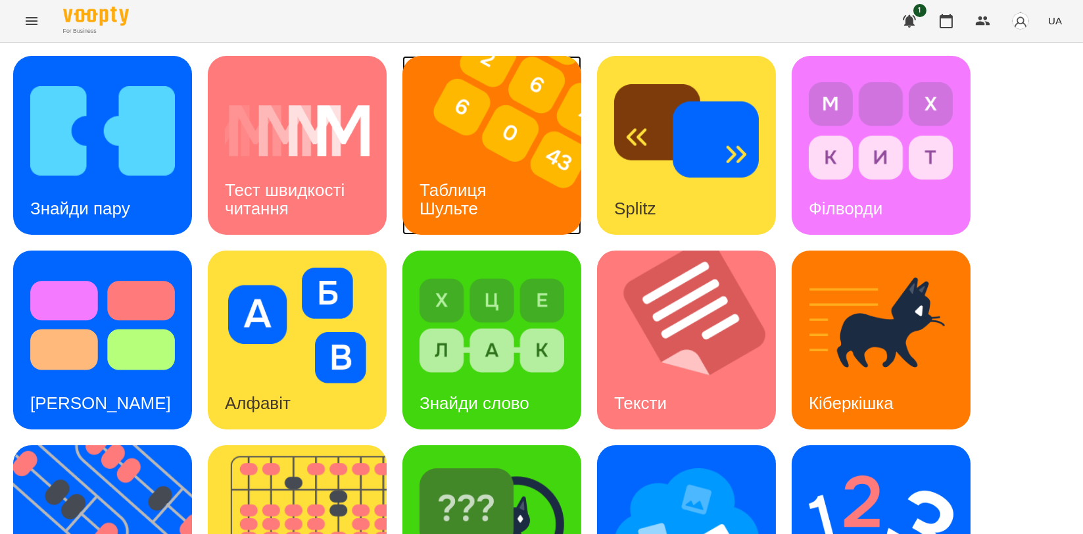
click at [504, 124] on img at bounding box center [499, 145] width 195 height 179
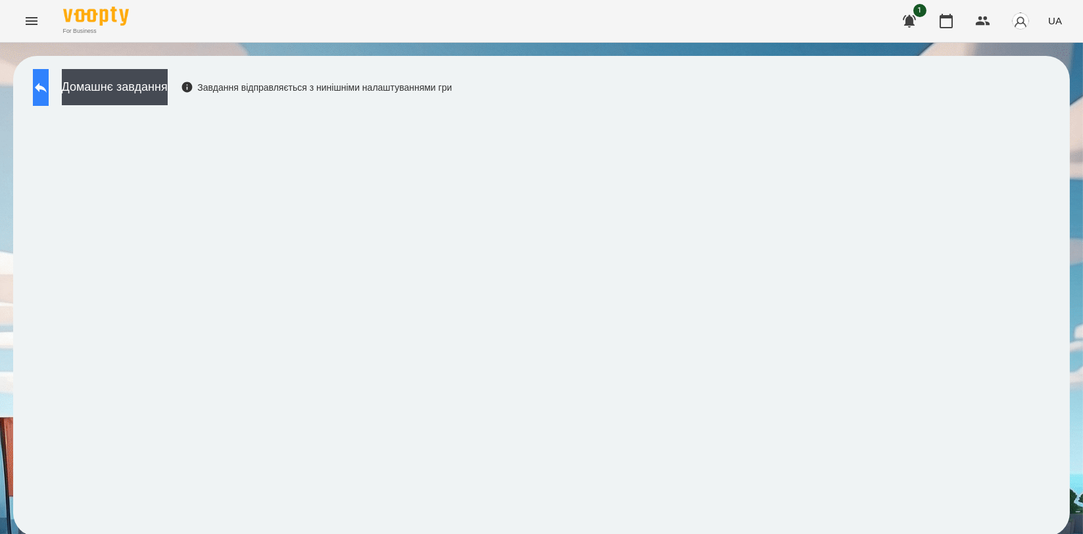
click at [43, 95] on button at bounding box center [41, 87] width 16 height 37
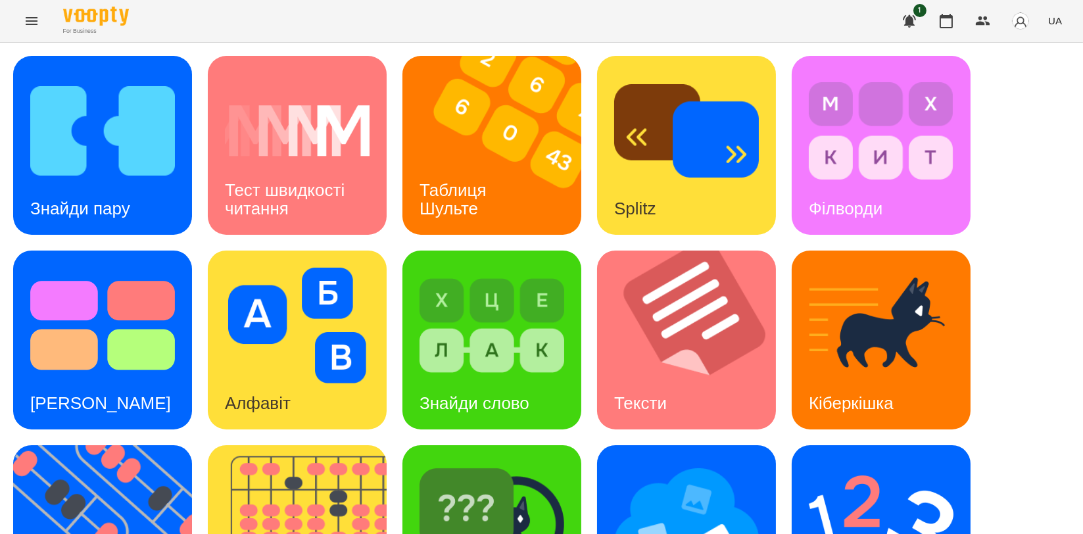
scroll to position [298, 0]
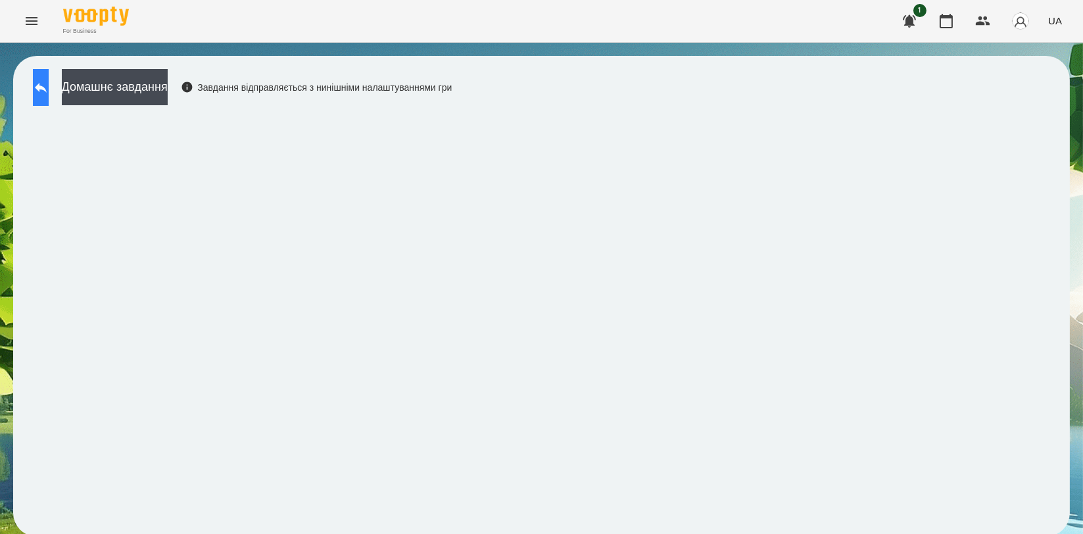
click at [49, 87] on button at bounding box center [41, 87] width 16 height 37
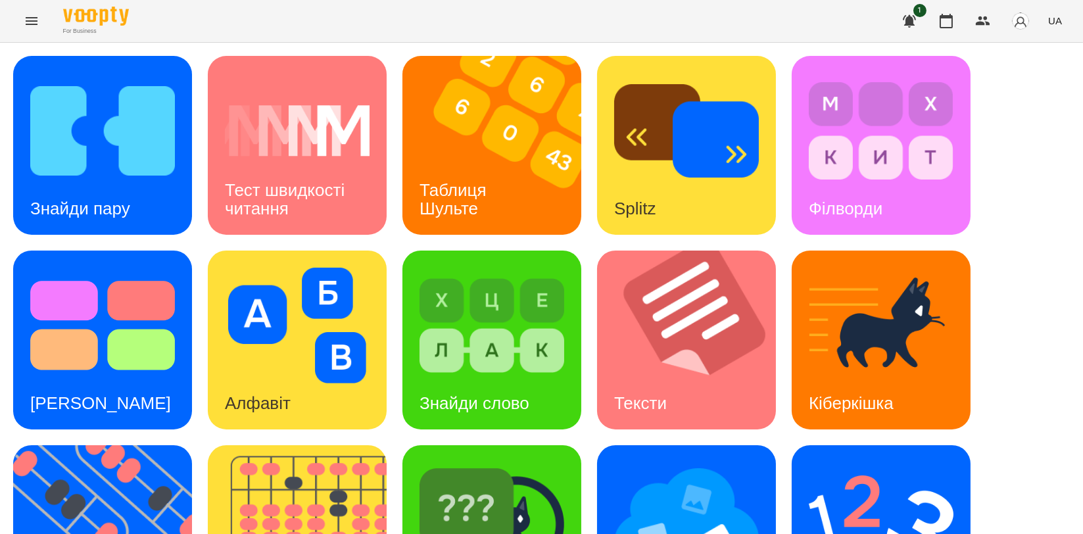
scroll to position [219, 0]
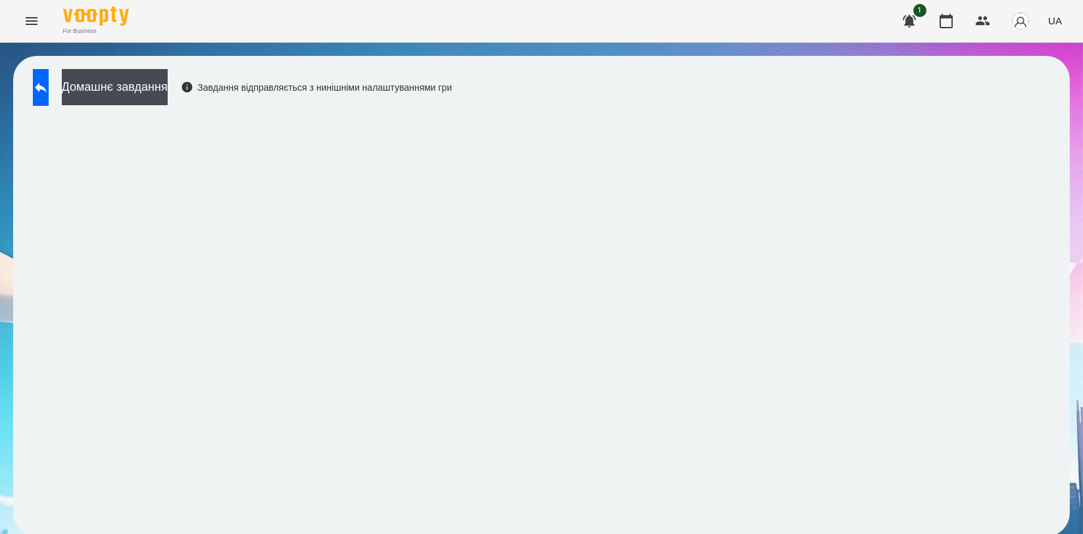
scroll to position [2, 0]
click at [49, 82] on button at bounding box center [41, 87] width 16 height 37
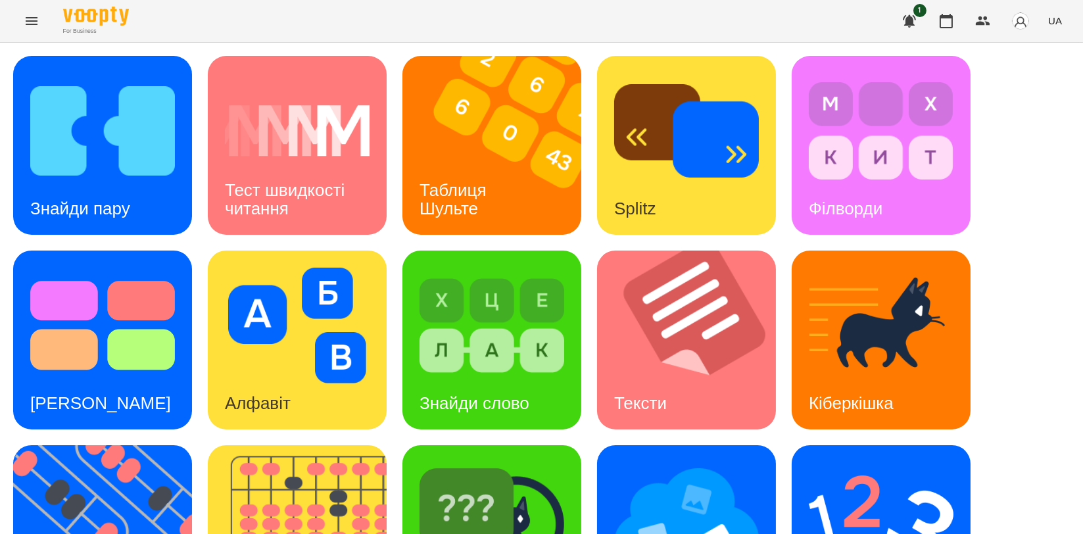
scroll to position [75, 0]
click at [860, 462] on img at bounding box center [881, 520] width 145 height 116
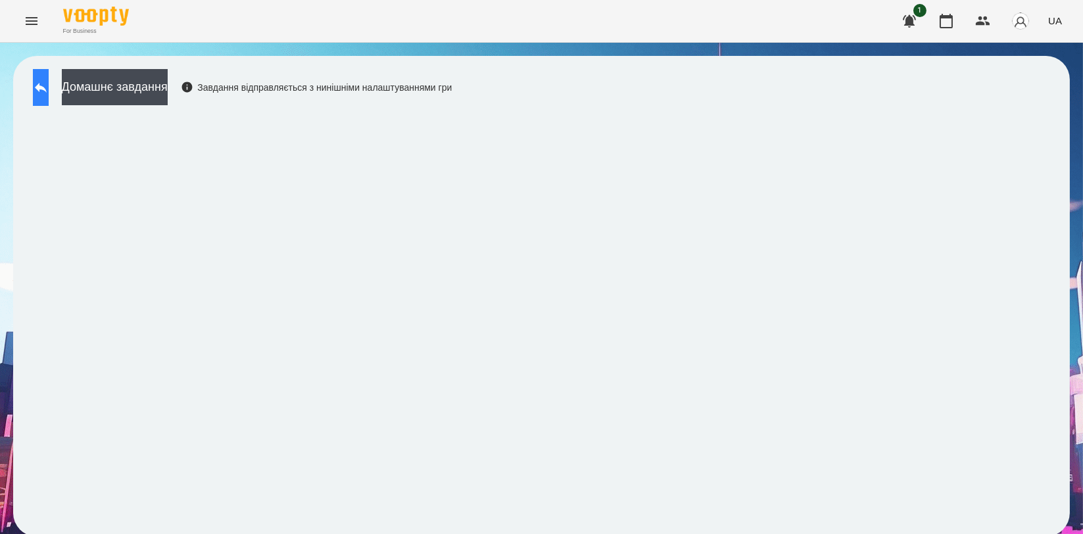
click at [49, 90] on icon at bounding box center [41, 88] width 16 height 16
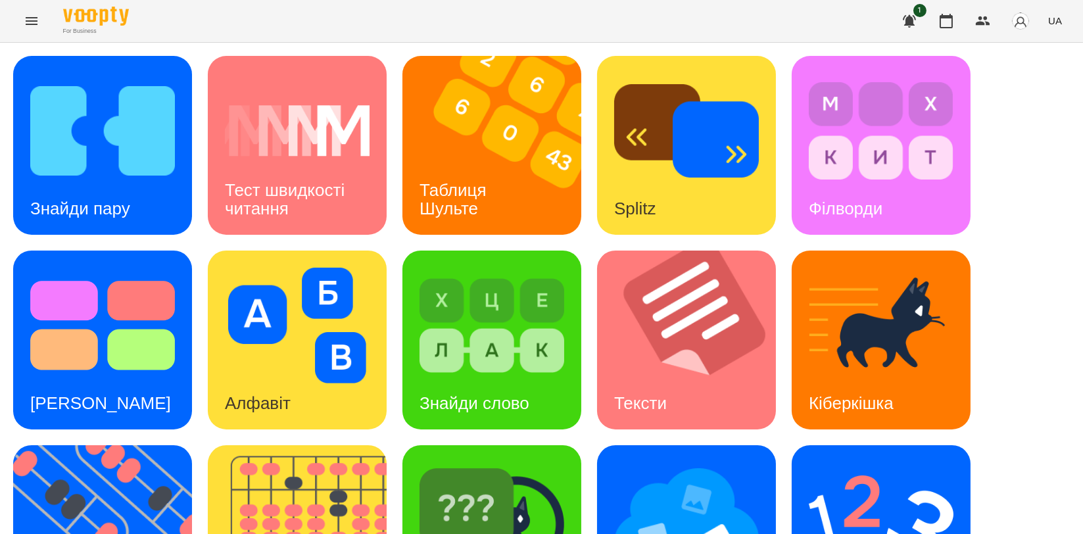
scroll to position [292, 0]
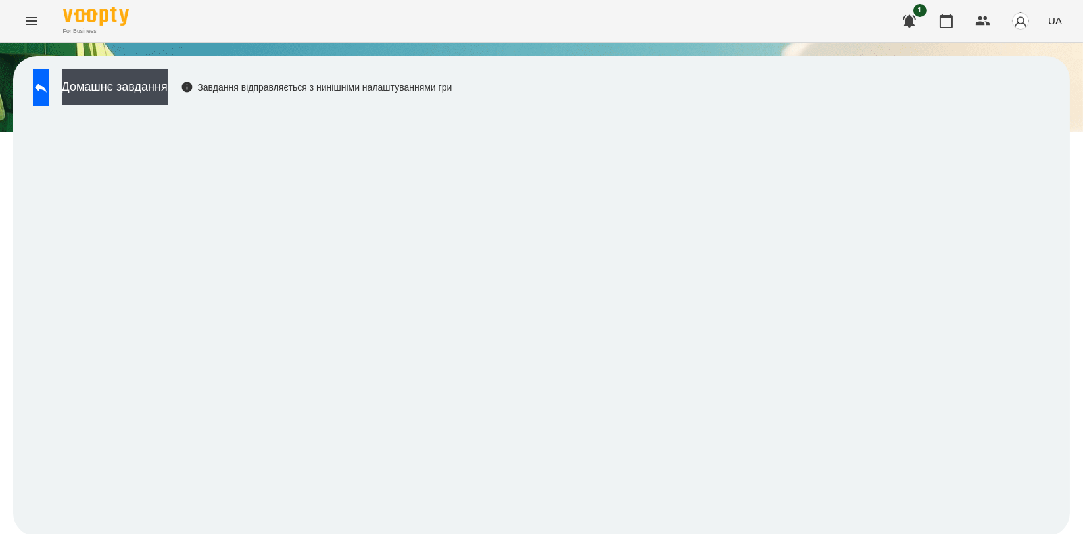
scroll to position [2, 0]
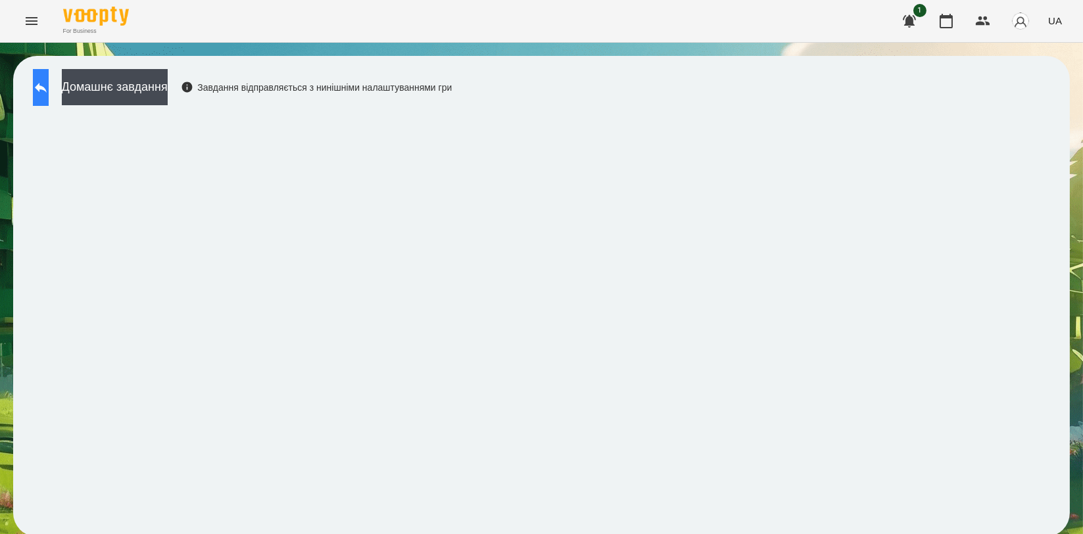
click at [47, 86] on icon at bounding box center [41, 88] width 12 height 10
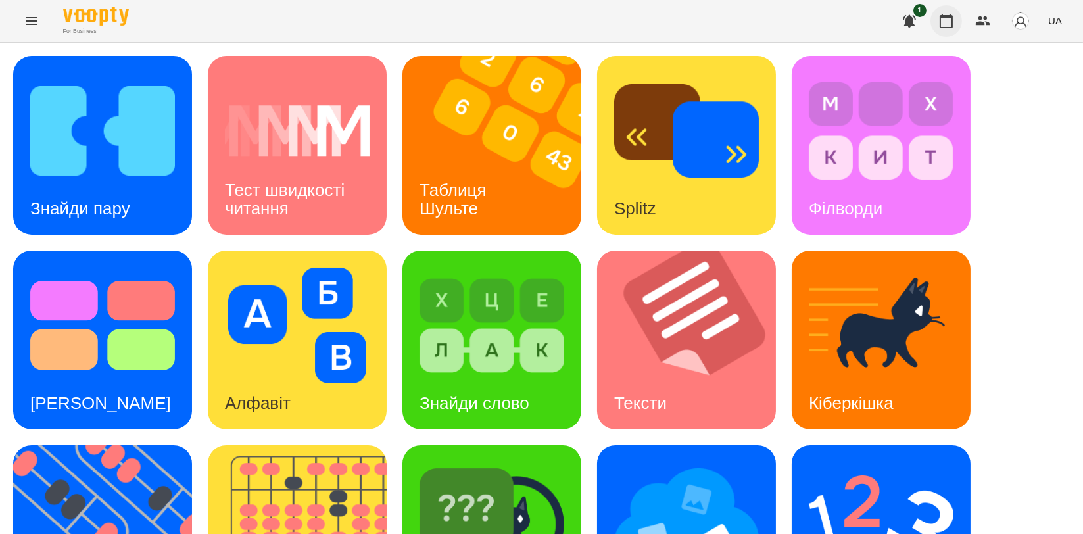
click at [934, 18] on button "button" at bounding box center [946, 21] width 32 height 32
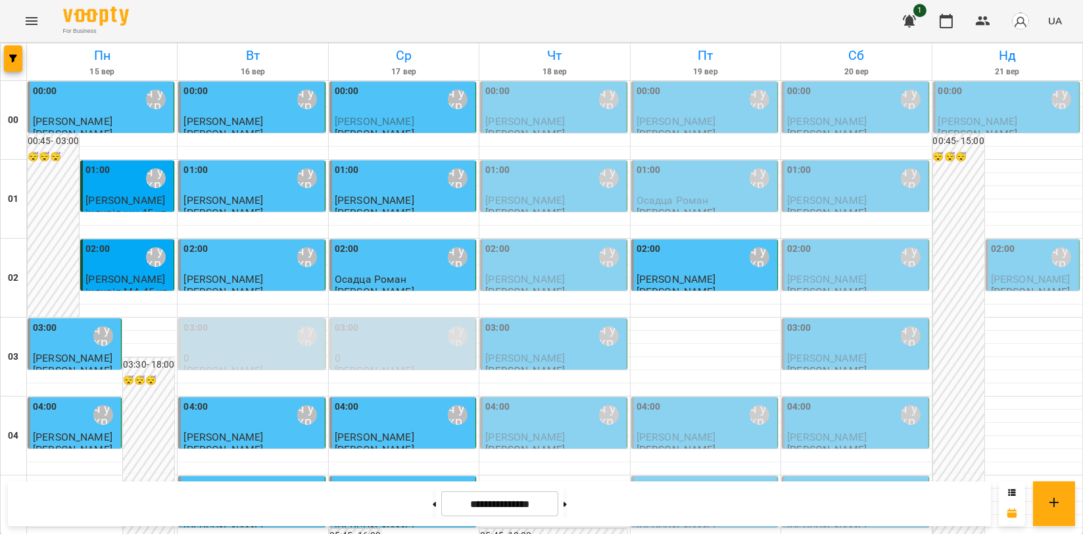
scroll to position [292, 0]
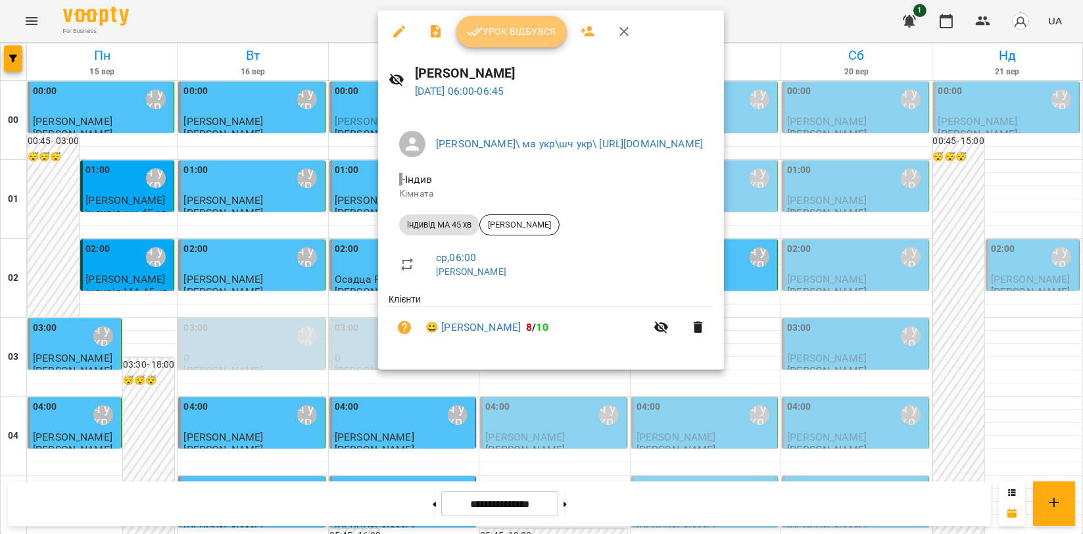
click at [509, 28] on span "Урок відбувся" at bounding box center [511, 32] width 89 height 16
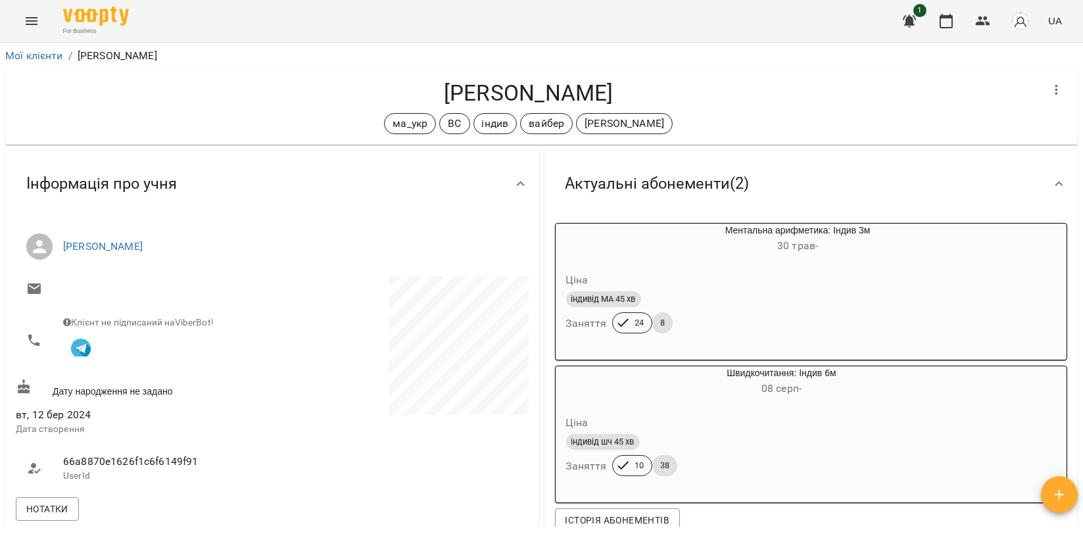
scroll to position [2341, 0]
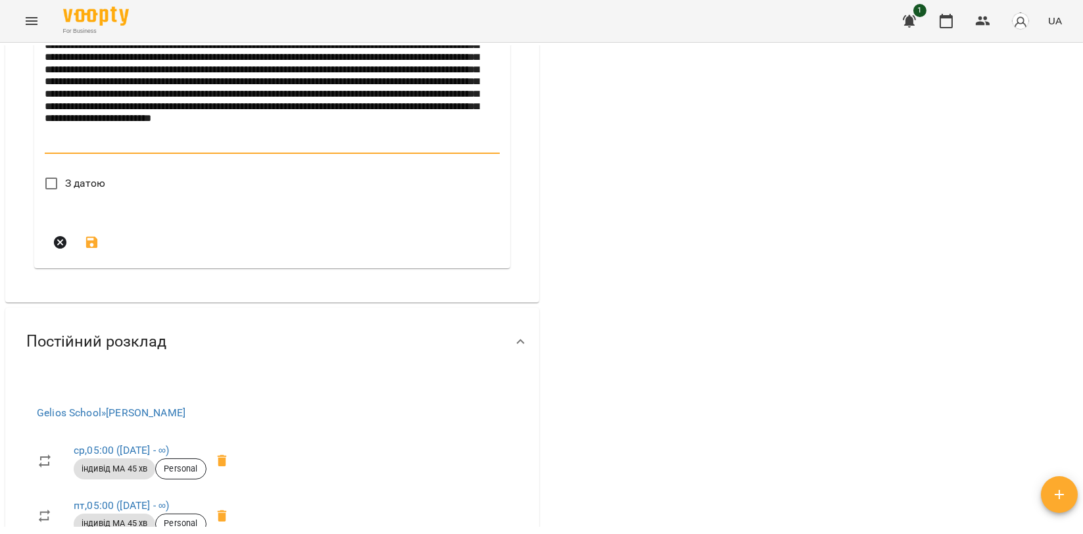
click at [142, 149] on textarea "**********" at bounding box center [270, 81] width 450 height 135
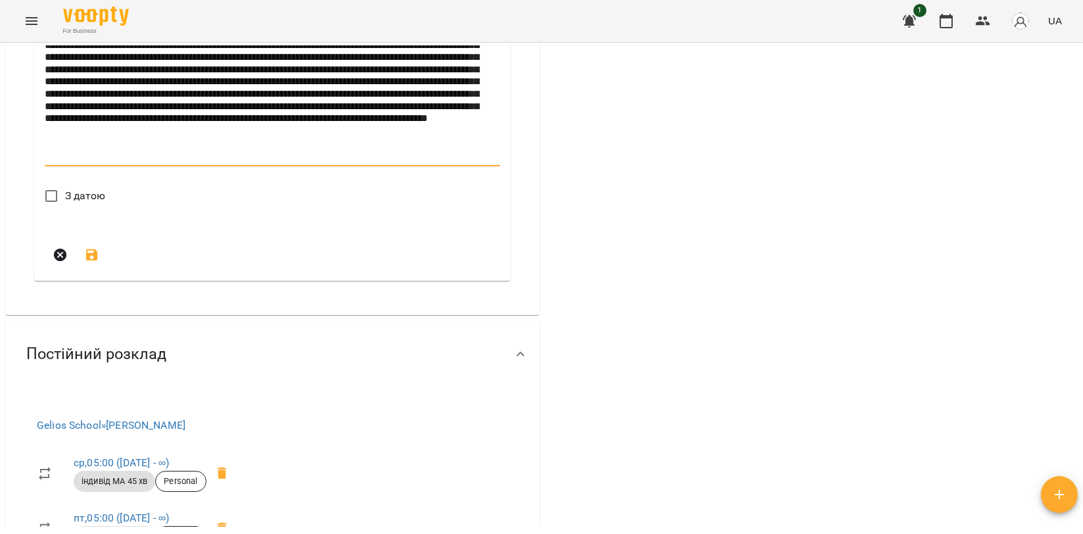
type textarea "**********"
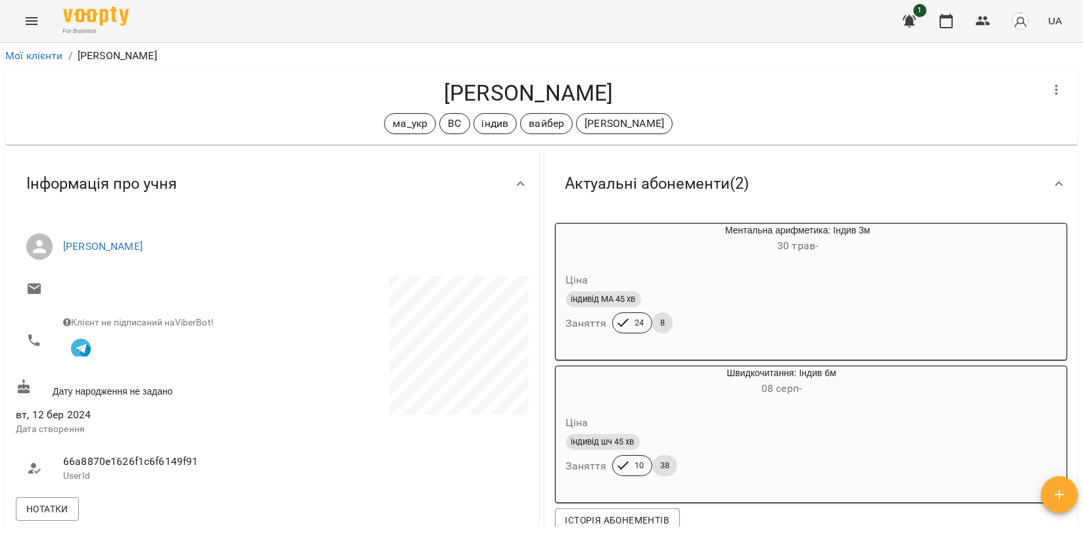
scroll to position [2341, 0]
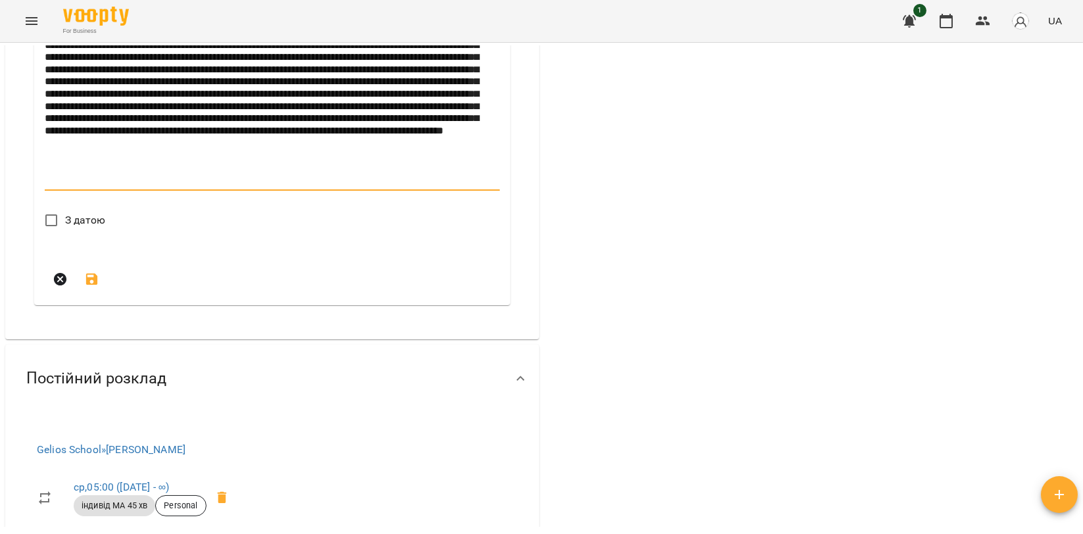
click at [74, 186] on textarea at bounding box center [270, 100] width 450 height 172
type textarea "**********"
click at [96, 228] on span "З датою" at bounding box center [85, 220] width 41 height 16
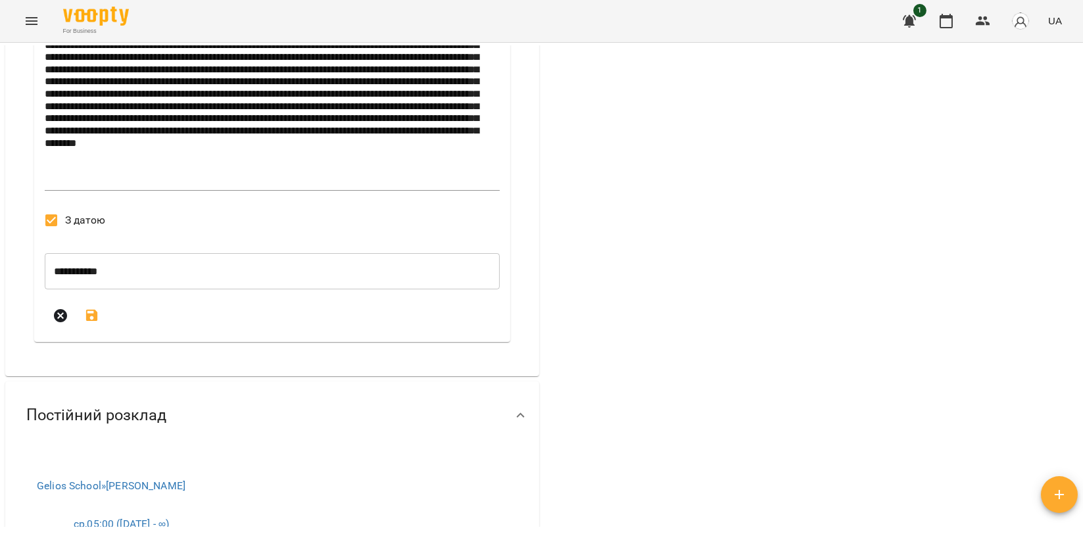
click at [96, 290] on input "**********" at bounding box center [272, 271] width 455 height 37
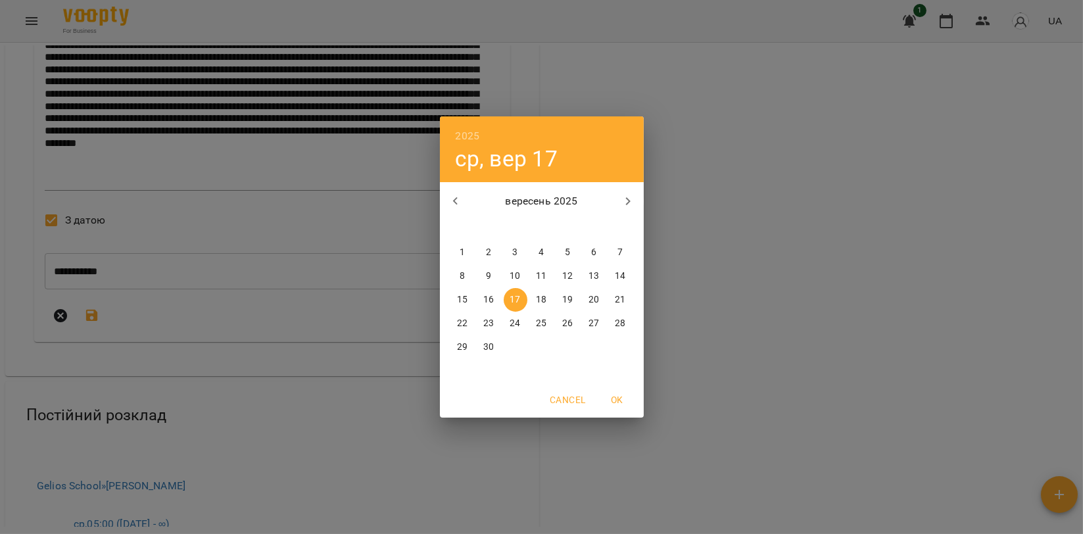
click at [468, 253] on span "1" at bounding box center [463, 252] width 24 height 13
type input "**********"
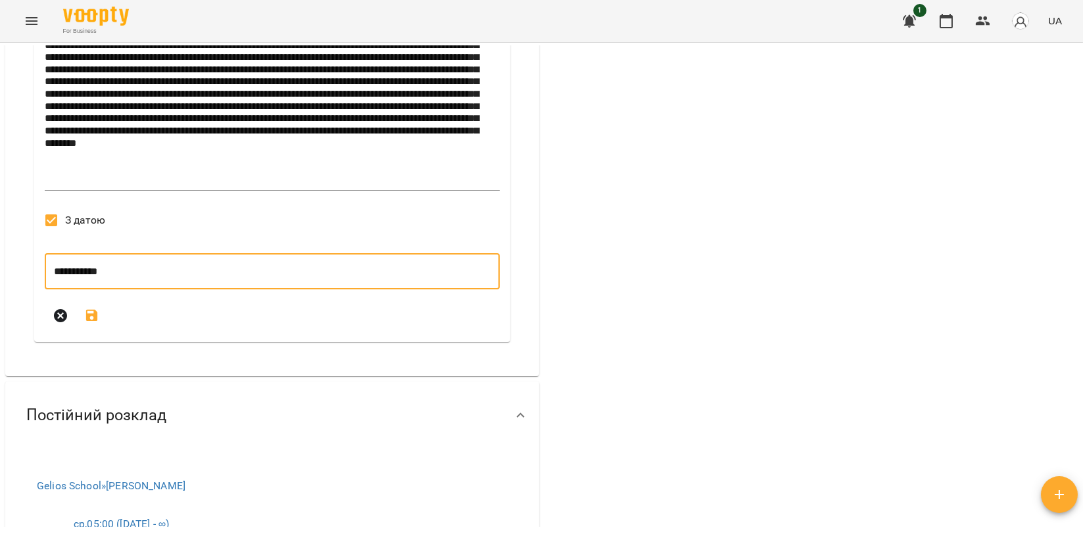
click at [95, 324] on icon "submit" at bounding box center [92, 316] width 16 height 16
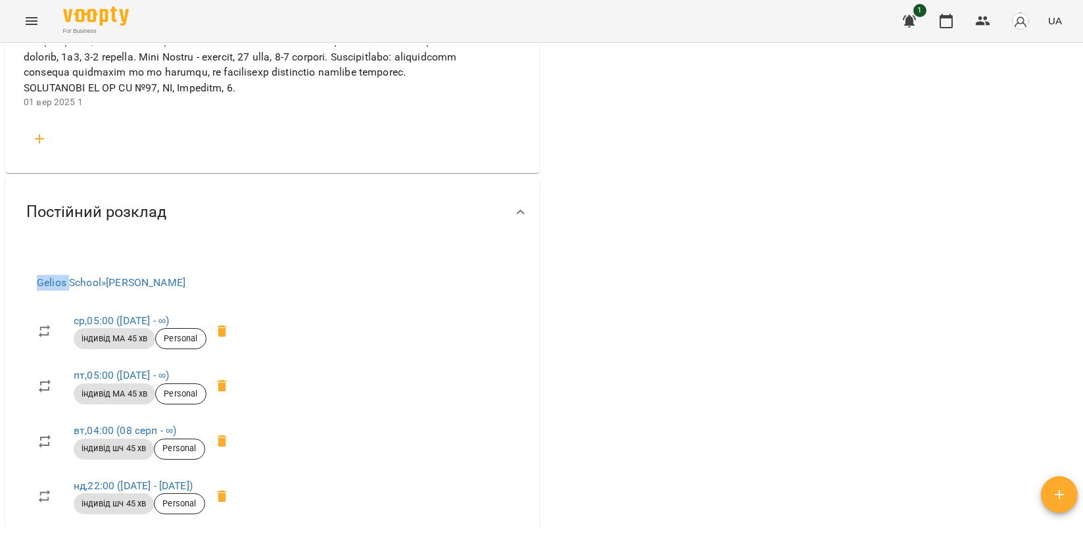
scroll to position [2195, 0]
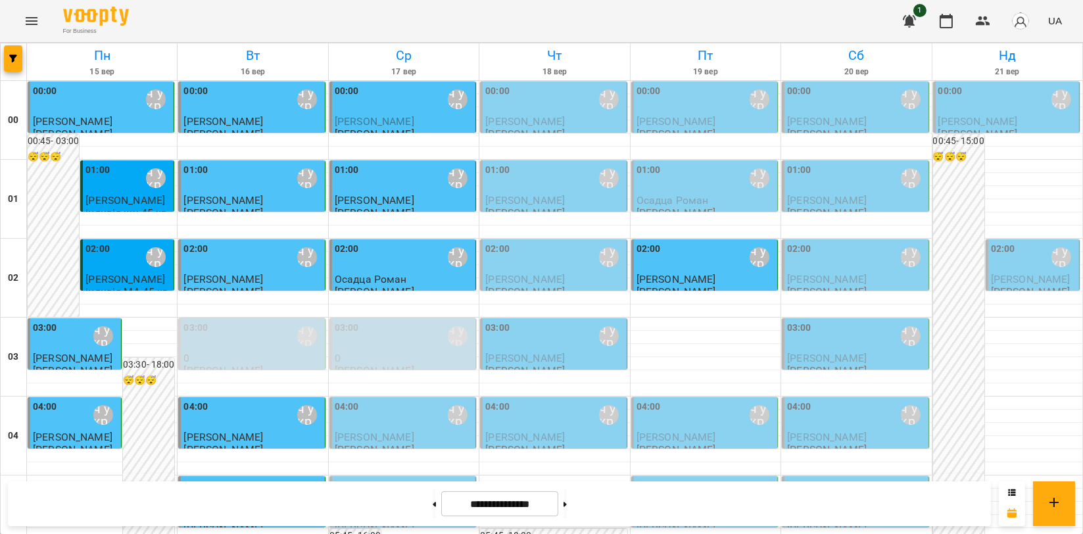
click at [355, 112] on div "00:00 Мойсук Надія\ ма укр\шч укр\ https://us06web.zoom.us/j/84559859332" at bounding box center [404, 99] width 138 height 30
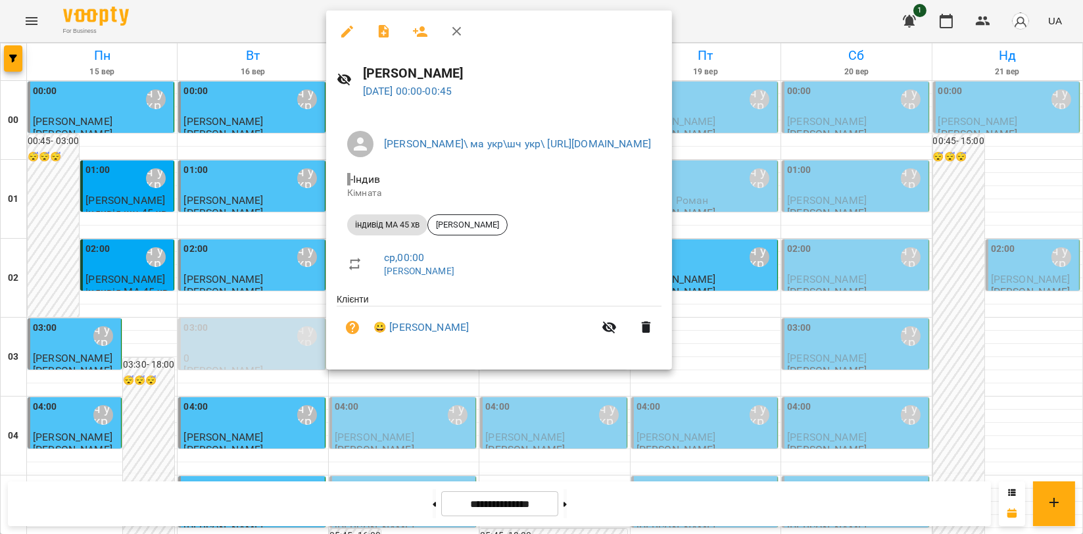
click at [462, 29] on icon "button" at bounding box center [457, 32] width 16 height 16
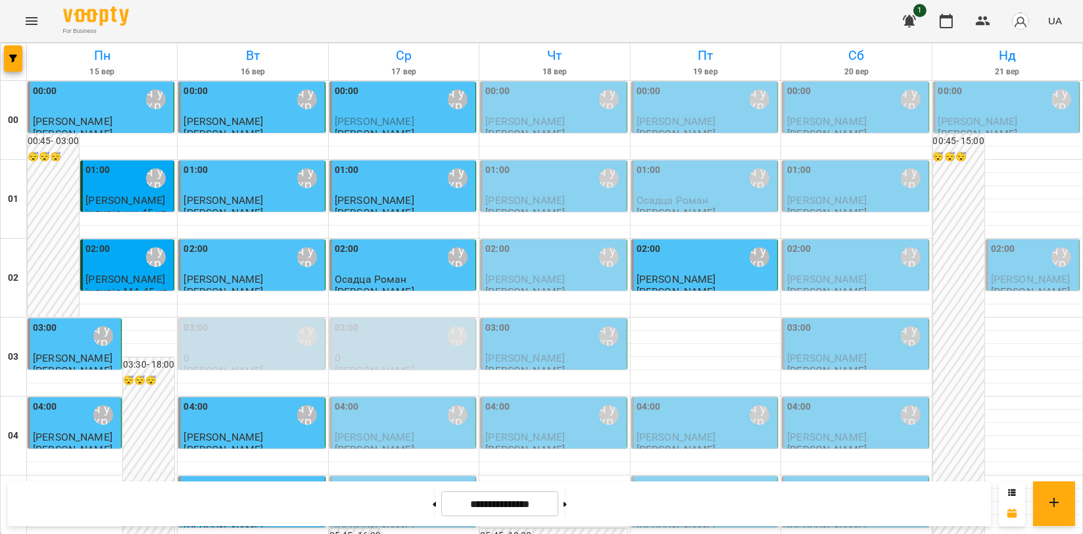
scroll to position [219, 0]
click at [395, 400] on div "04:00 [PERSON_NAME]\ ма укр\шч укр\ [URL][DOMAIN_NAME]" at bounding box center [404, 415] width 138 height 30
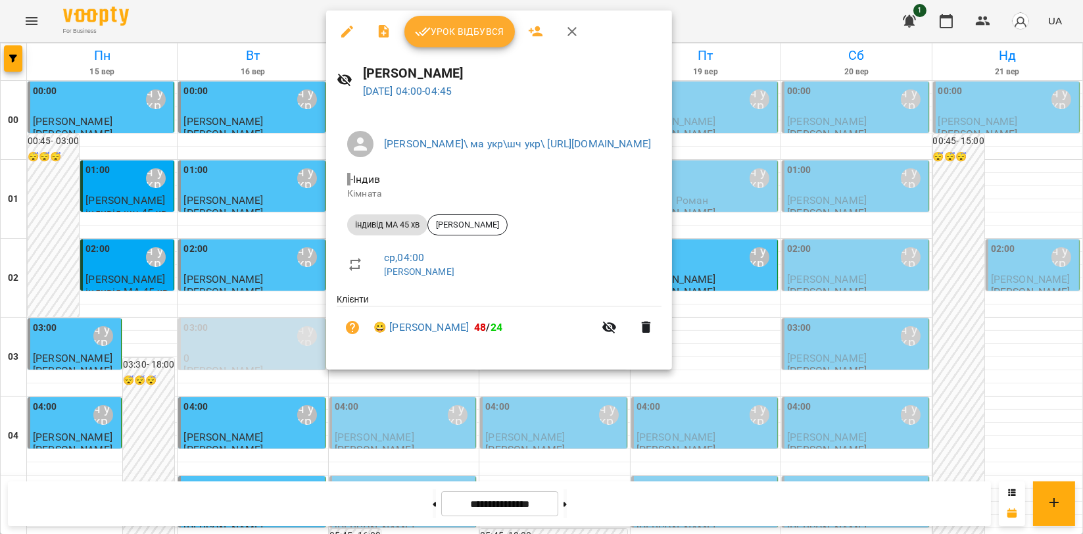
click at [466, 34] on span "Урок відбувся" at bounding box center [459, 32] width 89 height 16
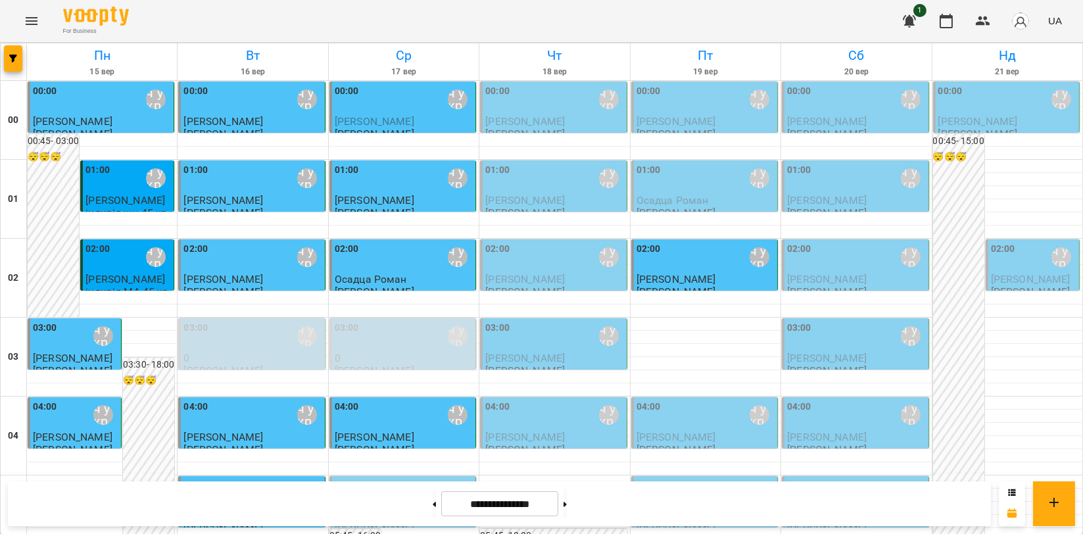
scroll to position [292, 0]
click at [383, 479] on div "05:00 Мойсук Надія\ ма укр\шч укр\ https://us06web.zoom.us/j/84559859332" at bounding box center [404, 494] width 138 height 30
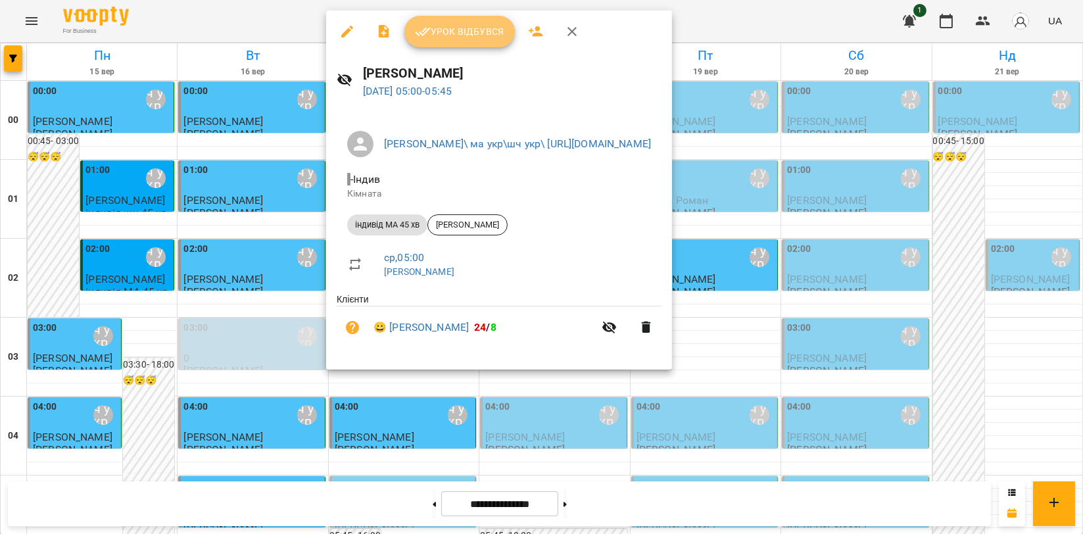
click at [481, 46] on button "Урок відбувся" at bounding box center [459, 32] width 110 height 32
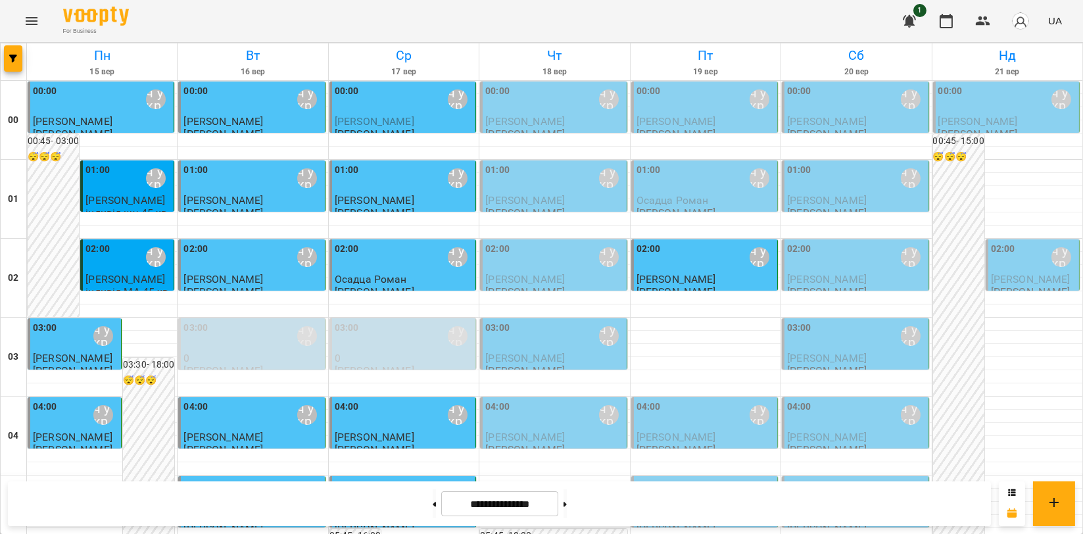
scroll to position [1208, 0]
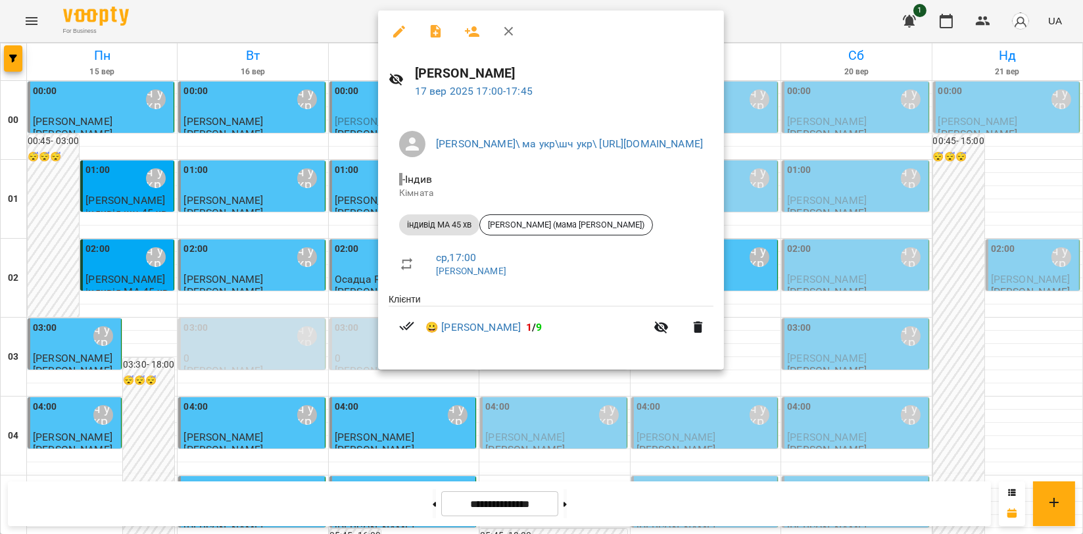
click at [508, 30] on icon "button" at bounding box center [508, 31] width 9 height 9
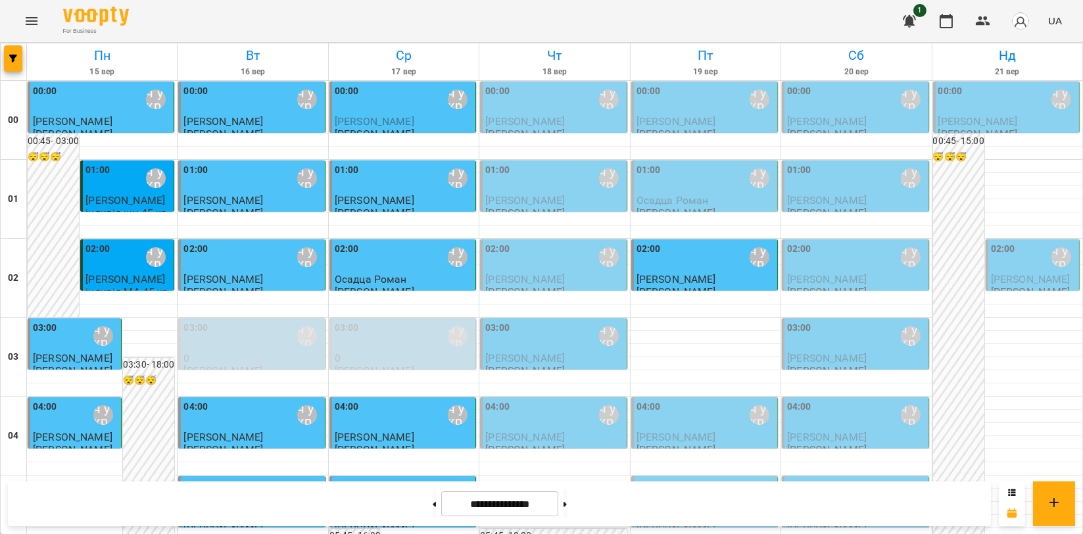
click at [34, 24] on icon "Menu" at bounding box center [32, 21] width 12 height 8
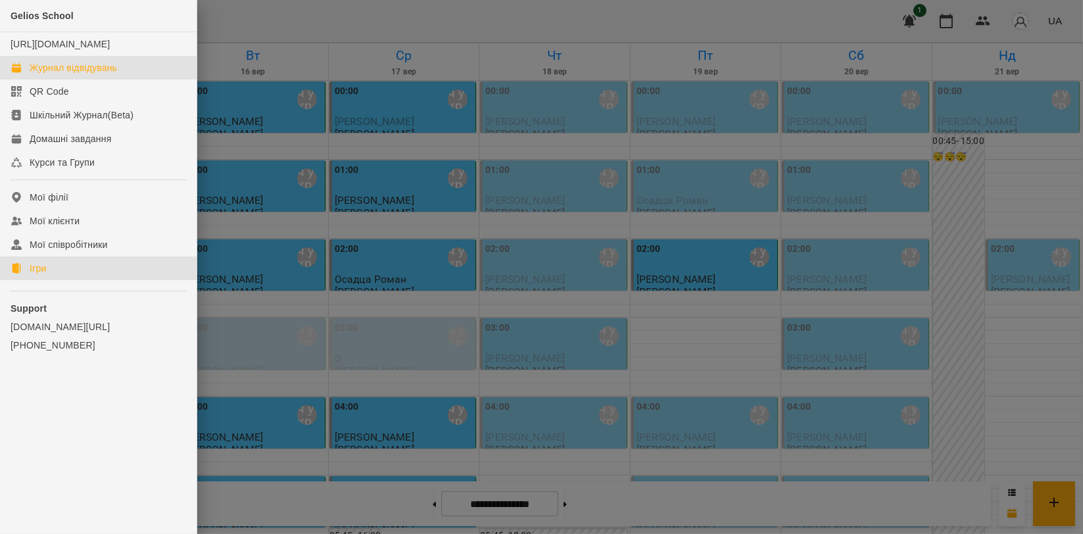
click at [53, 274] on link "Ігри" at bounding box center [98, 268] width 197 height 24
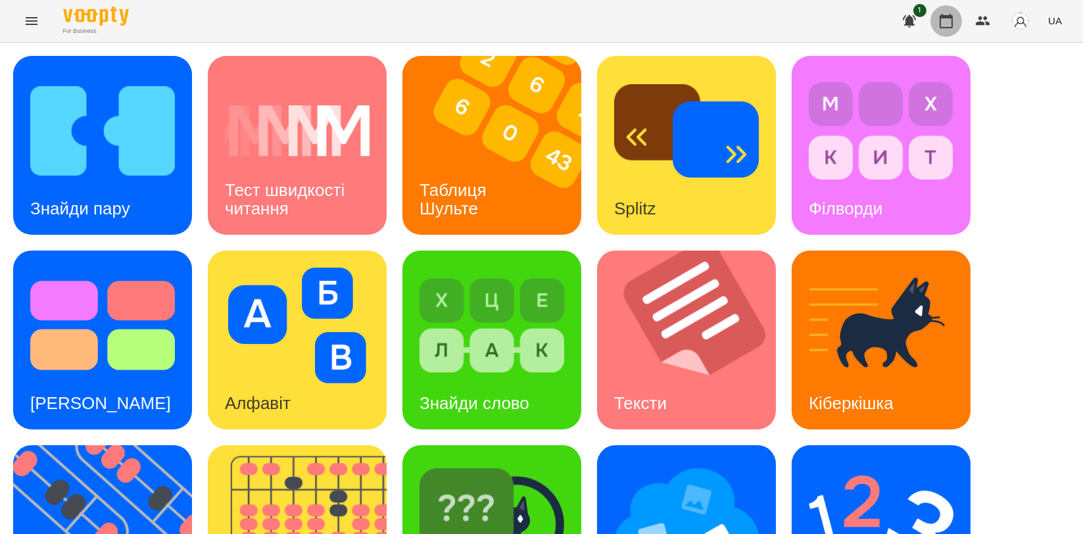
click at [942, 14] on icon "button" at bounding box center [946, 21] width 16 height 16
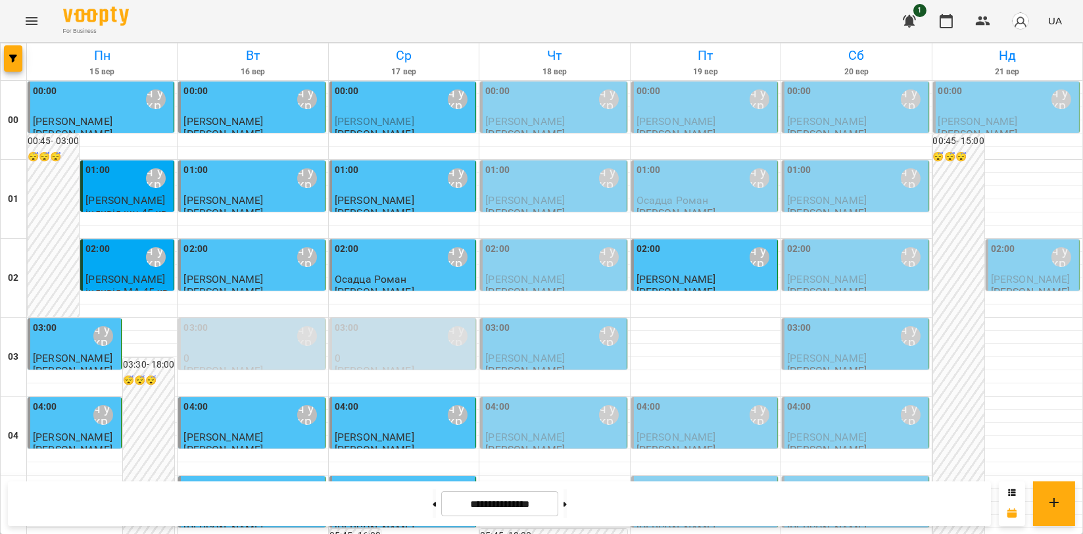
scroll to position [1241, 0]
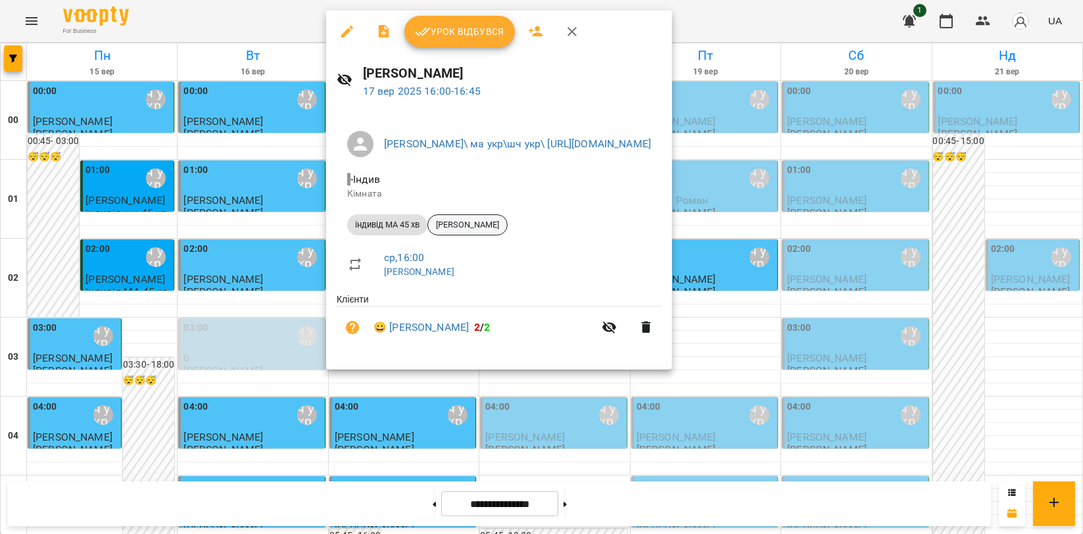
click at [479, 225] on span "[PERSON_NAME]" at bounding box center [467, 225] width 79 height 12
